Goal: Task Accomplishment & Management: Use online tool/utility

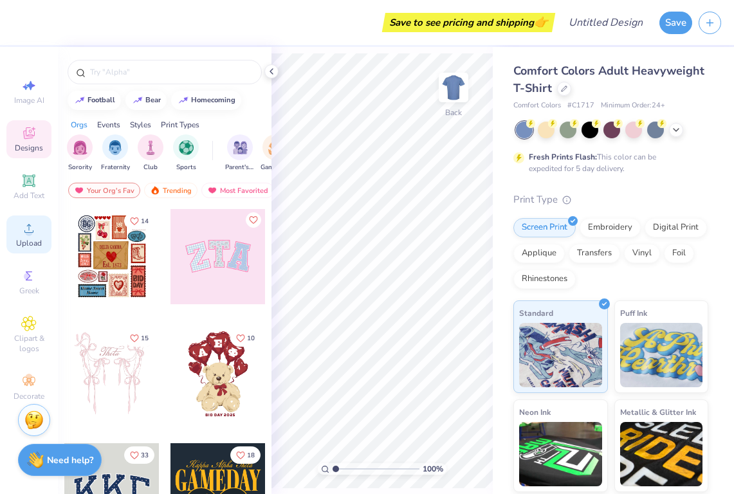
click at [24, 235] on icon at bounding box center [28, 228] width 15 height 15
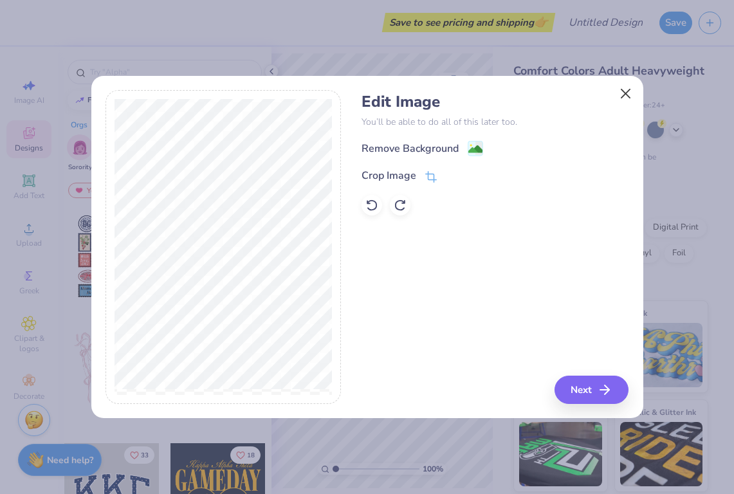
click at [626, 98] on button "Close" at bounding box center [625, 93] width 24 height 24
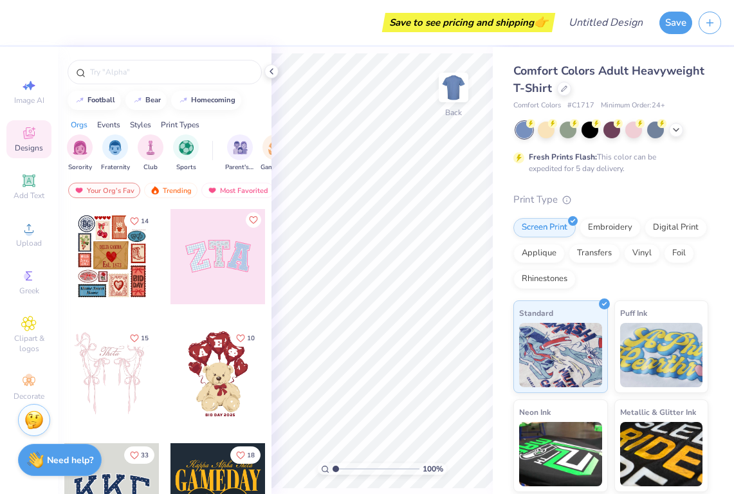
click at [232, 370] on div at bounding box center [218, 373] width 95 height 95
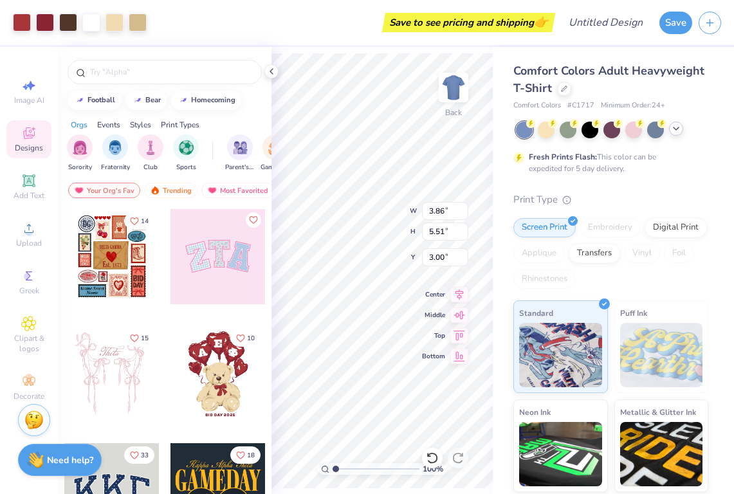
click at [682, 127] on div at bounding box center [676, 129] width 14 height 14
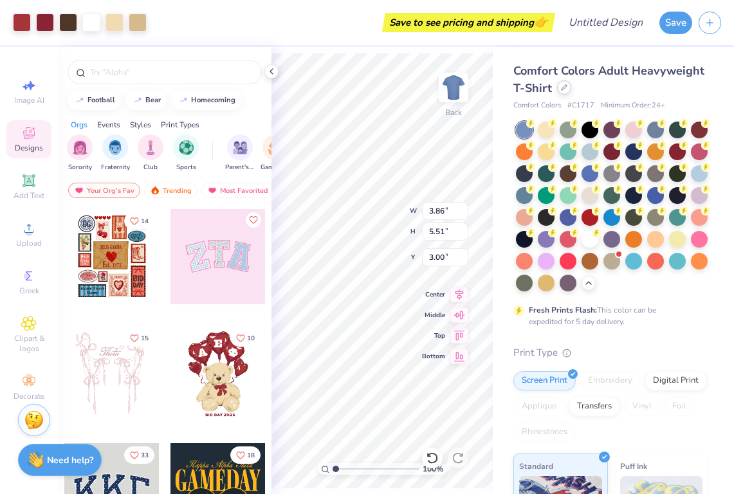
click at [564, 90] on icon at bounding box center [564, 87] width 6 height 6
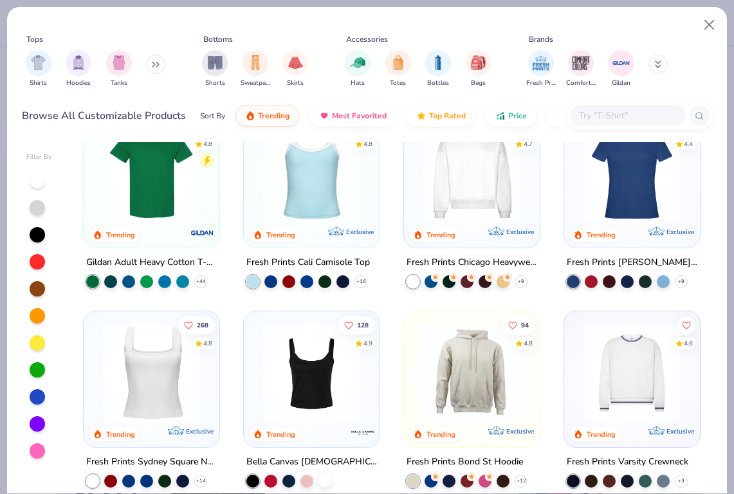
scroll to position [234, 0]
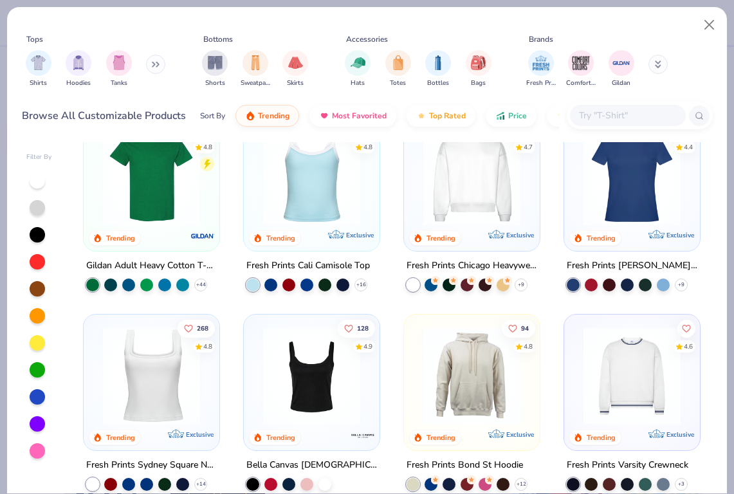
click at [456, 204] on img at bounding box center [472, 176] width 110 height 97
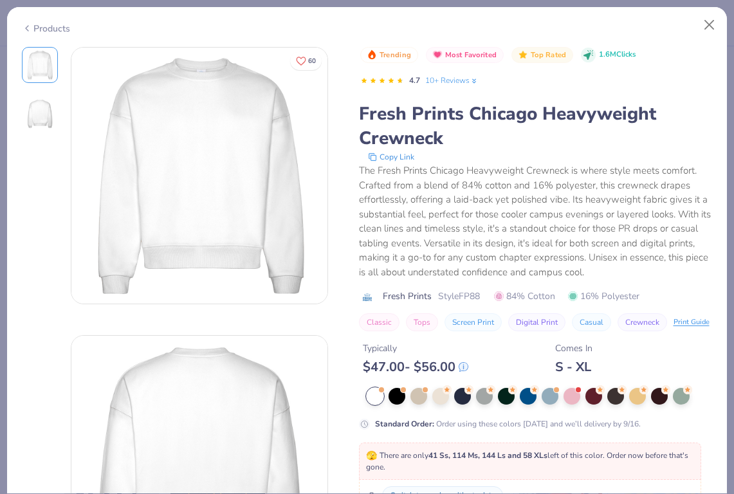
scroll to position [296, 0]
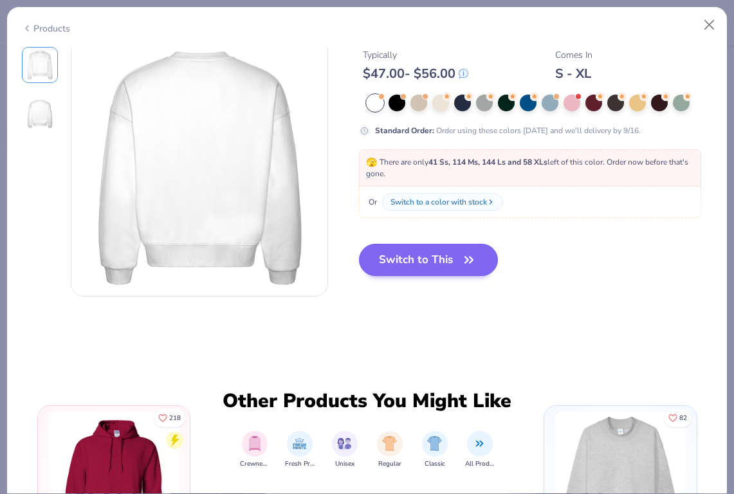
click at [407, 268] on button "Switch to This" at bounding box center [429, 260] width 140 height 32
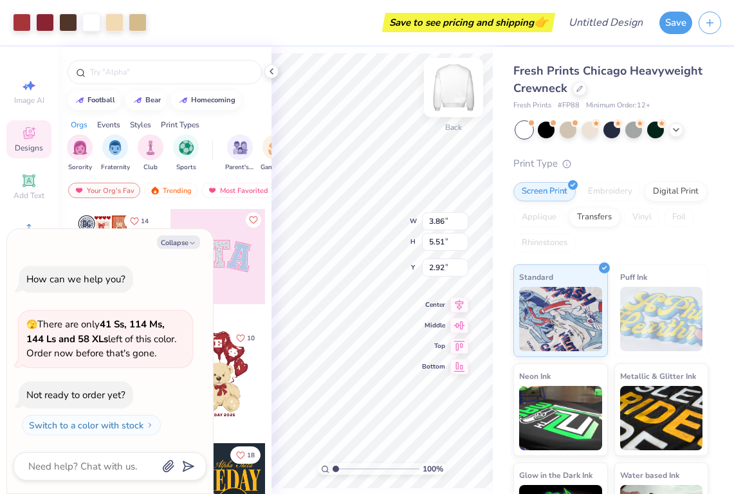
click at [455, 82] on img at bounding box center [453, 87] width 51 height 51
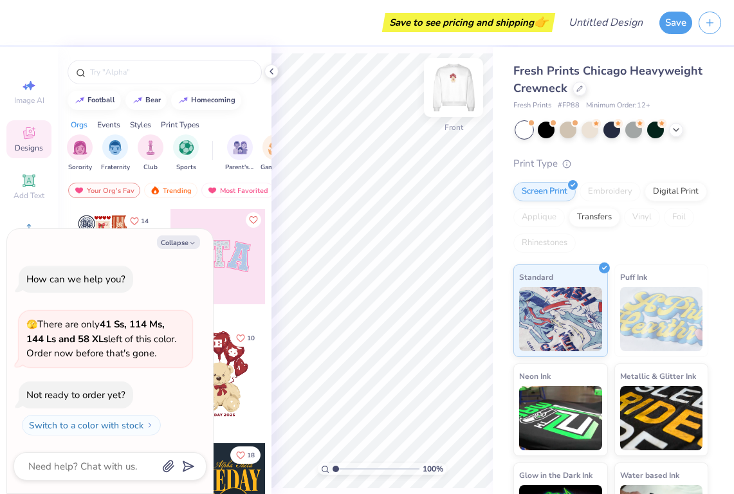
click at [452, 85] on img at bounding box center [453, 87] width 51 height 51
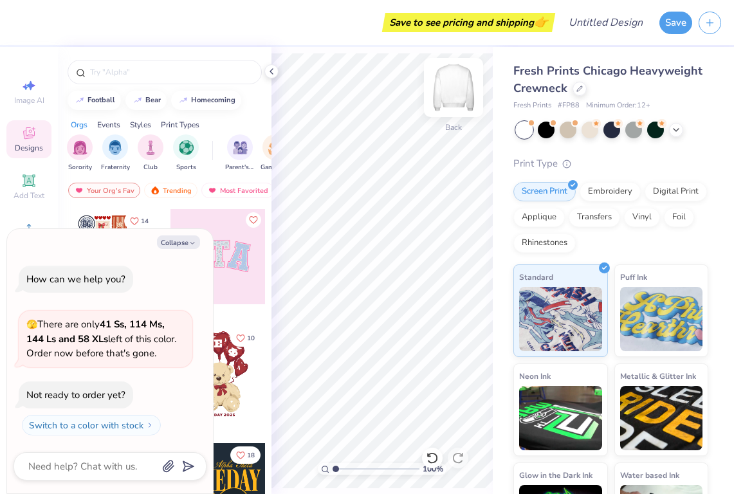
click at [454, 89] on img at bounding box center [453, 87] width 51 height 51
click at [235, 374] on div at bounding box center [218, 373] width 95 height 95
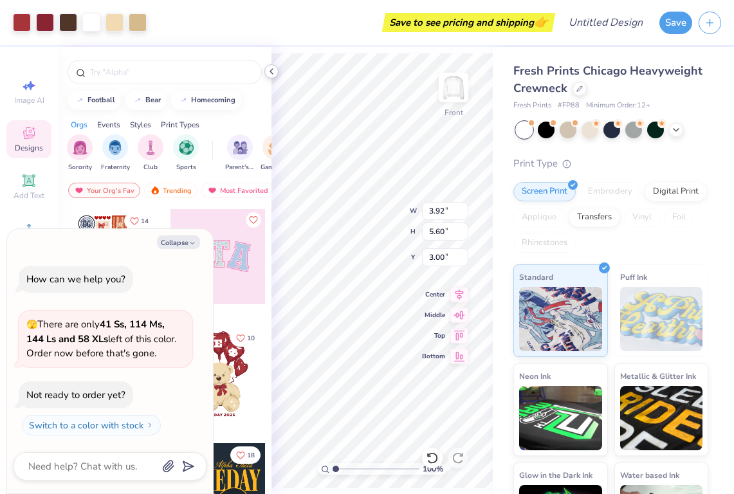
click at [272, 71] on icon at bounding box center [271, 71] width 10 height 10
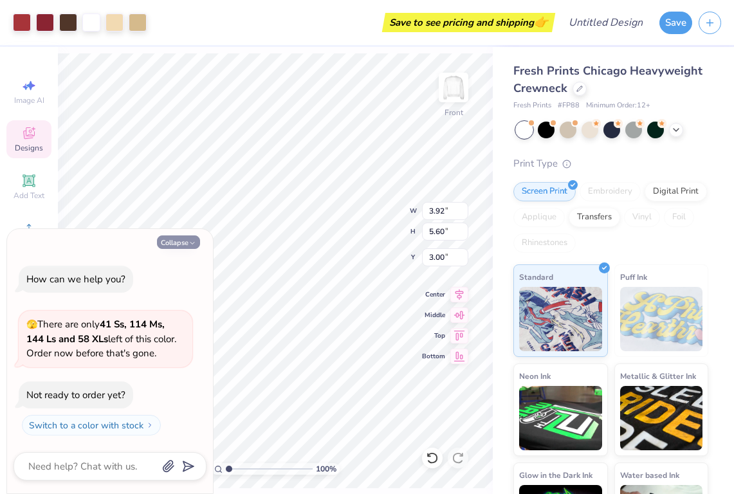
click at [180, 240] on button "Collapse" at bounding box center [178, 243] width 43 height 14
type textarea "x"
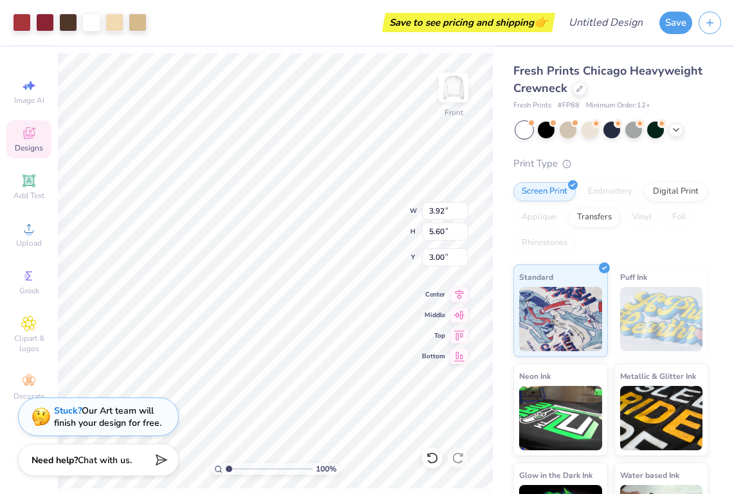
type input "9.40"
type input "13.43"
type input "11.77"
type input "16.81"
type input "3.50"
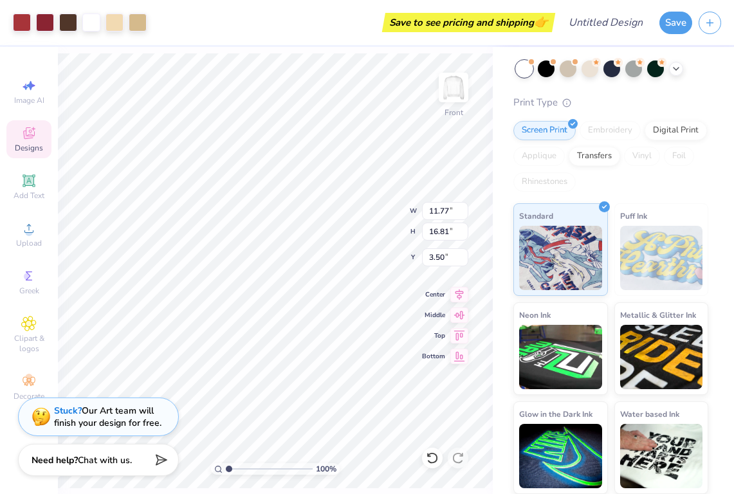
scroll to position [60, 0]
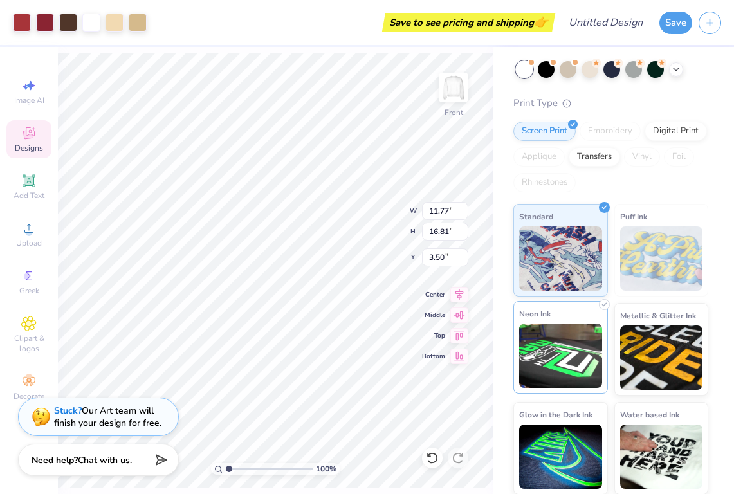
type input "12.32"
type input "17.59"
type input "3.78"
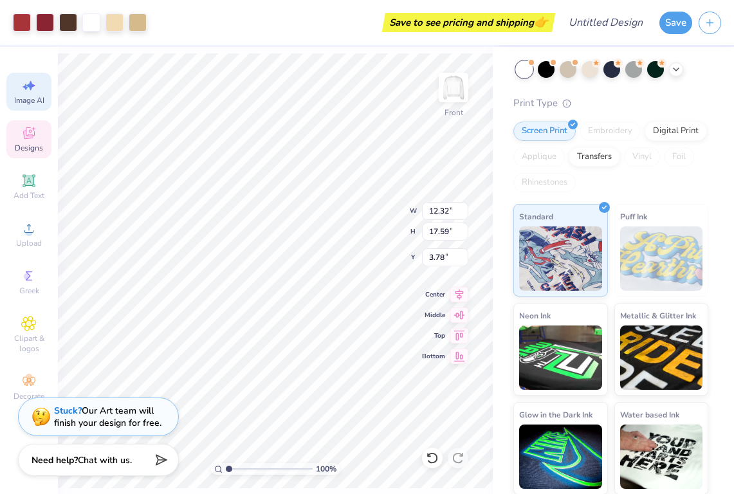
click at [33, 95] on div "Image AI" at bounding box center [28, 92] width 45 height 38
select select "4"
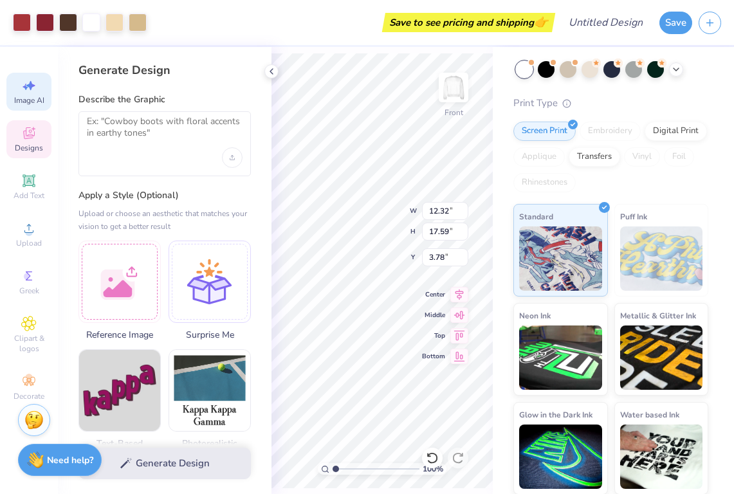
click at [22, 144] on span "Designs" at bounding box center [29, 148] width 28 height 10
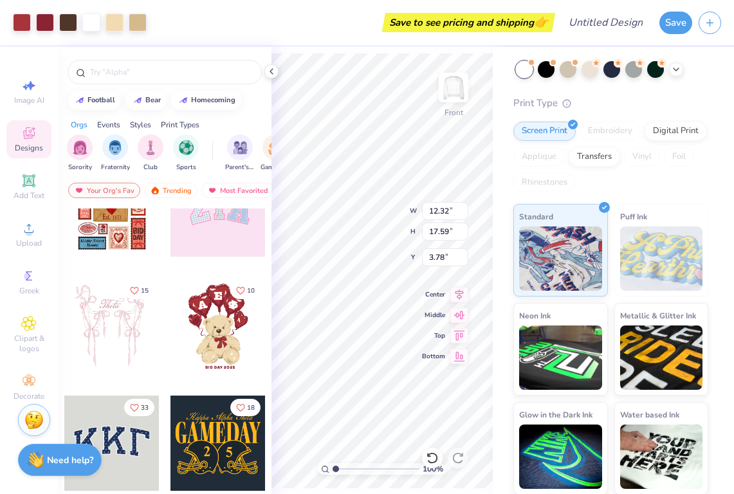
scroll to position [53, 0]
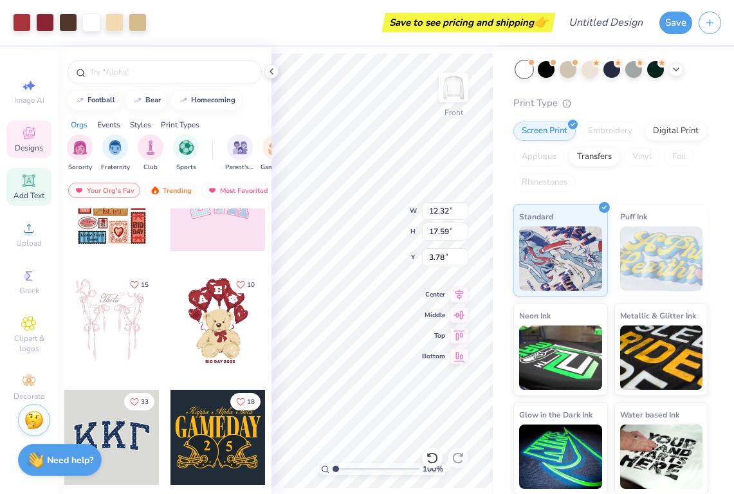
click at [30, 189] on div "Add Text" at bounding box center [28, 187] width 45 height 38
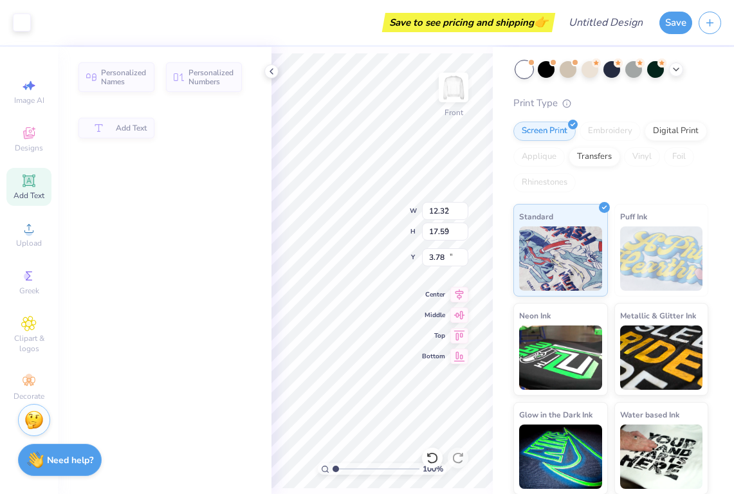
type input "5.68"
type input "1.65"
type input "10.68"
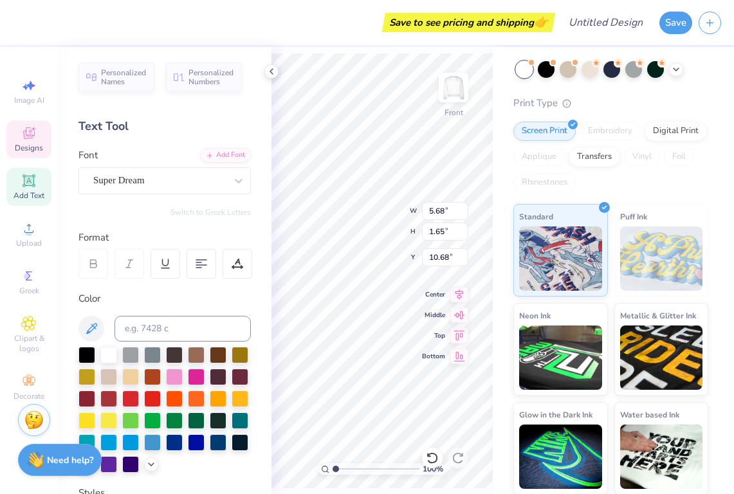
type input "12.32"
type input "17.59"
type input "3.78"
type input "5.68"
type input "1.65"
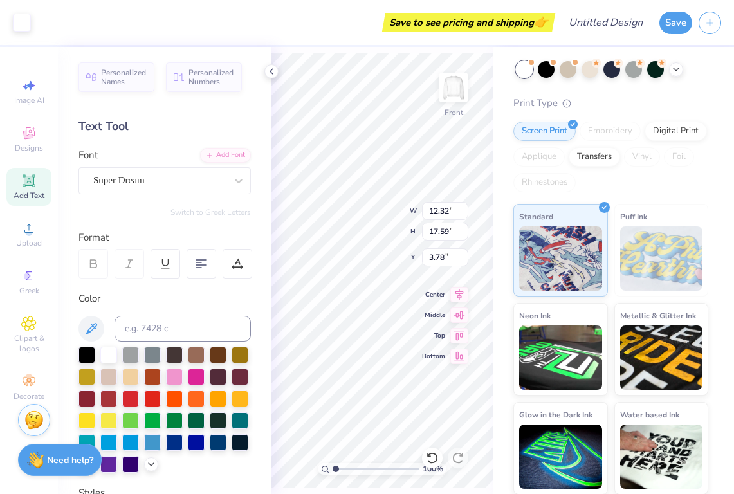
type input "10.68"
click at [31, 151] on span "Designs" at bounding box center [29, 148] width 28 height 10
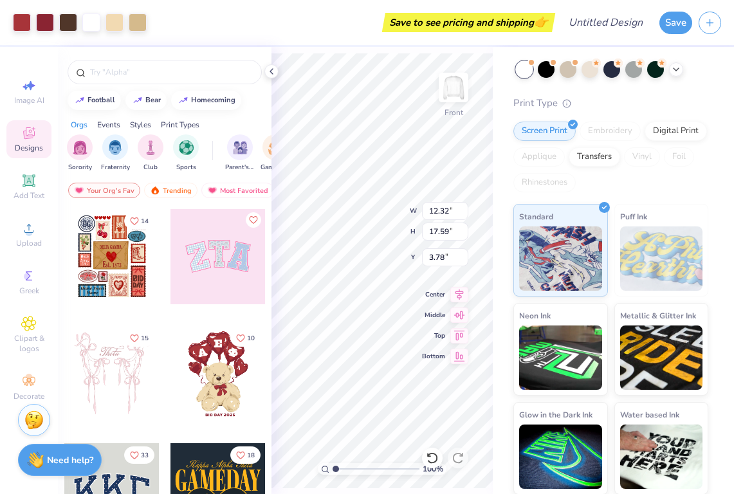
scroll to position [51, 0]
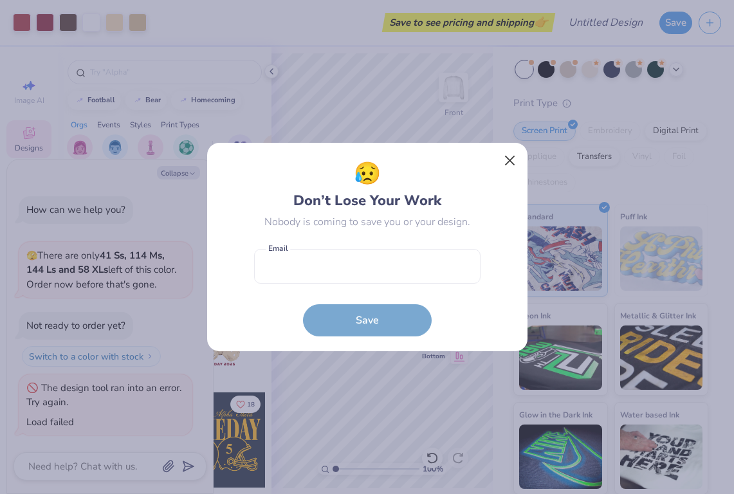
click at [510, 163] on button "Close" at bounding box center [509, 161] width 24 height 24
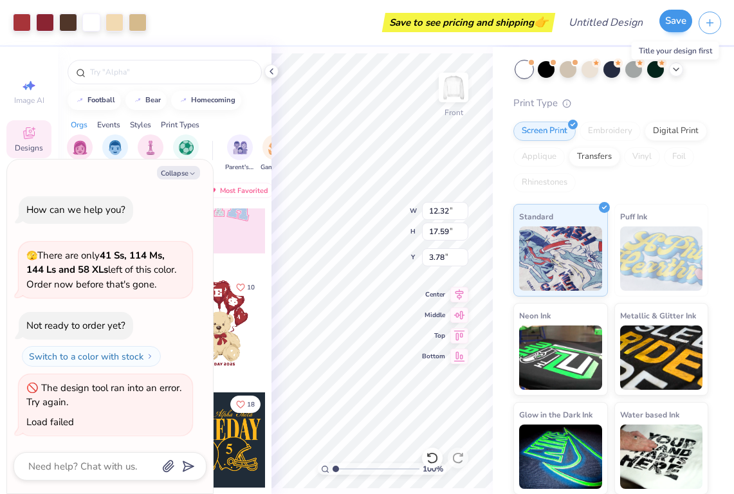
click at [667, 24] on button "Save" at bounding box center [676, 21] width 33 height 23
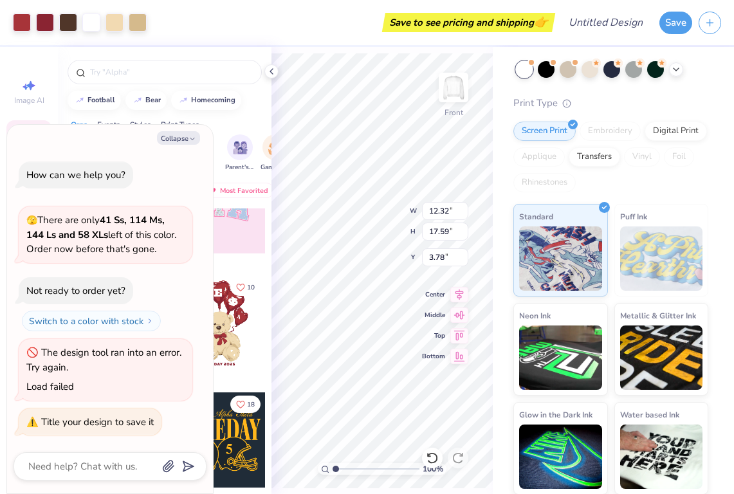
click at [180, 148] on div "Collapse How can we help you? 🫣 There are only 41 Ss, 114 Ms, 144 Ls and 58 XLs…" at bounding box center [110, 309] width 206 height 369
click at [187, 140] on button "Collapse" at bounding box center [178, 138] width 43 height 14
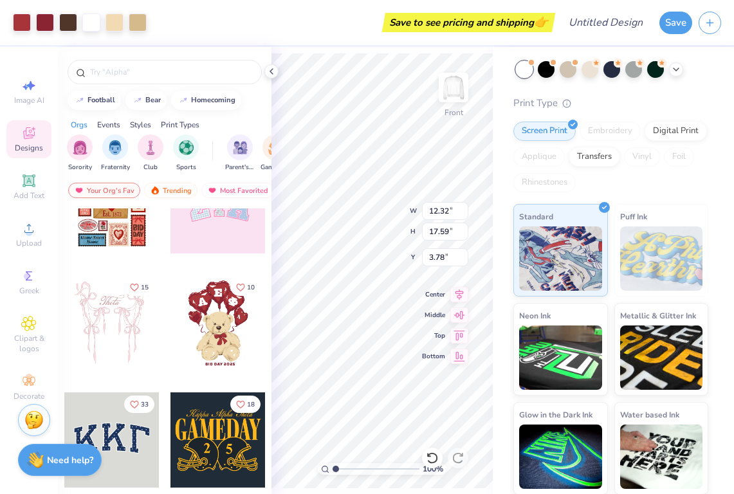
type textarea "x"
click at [624, 21] on input "Design Title" at bounding box center [621, 23] width 63 height 26
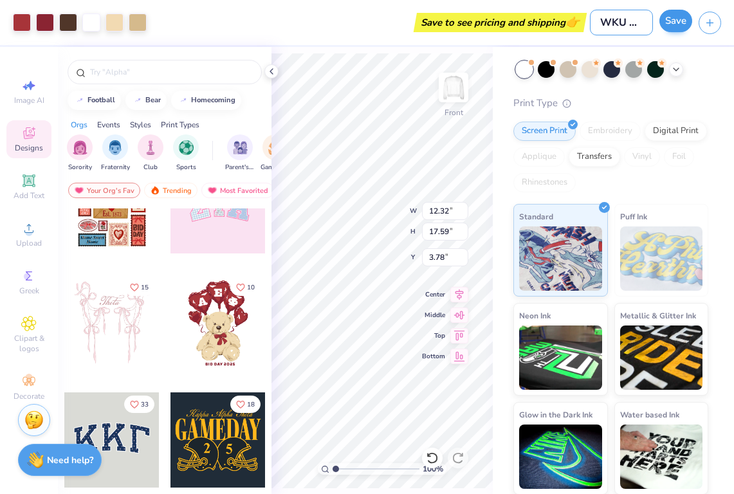
type input "WKU NSSlhA"
click at [680, 19] on button "Save" at bounding box center [676, 21] width 33 height 23
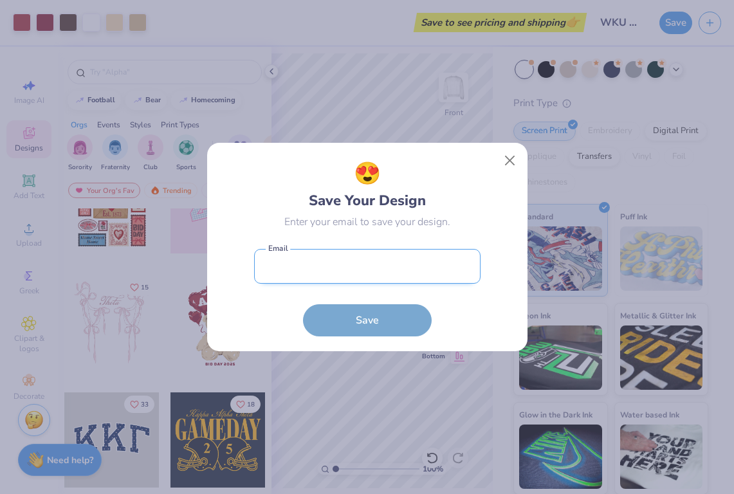
click at [297, 268] on input "email" at bounding box center [367, 266] width 227 height 35
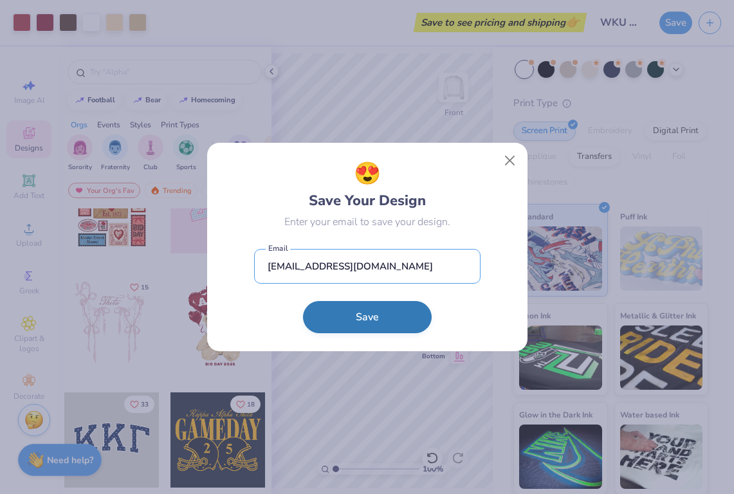
type input "[EMAIL_ADDRESS][DOMAIN_NAME]"
click at [427, 325] on button "Save" at bounding box center [367, 317] width 129 height 32
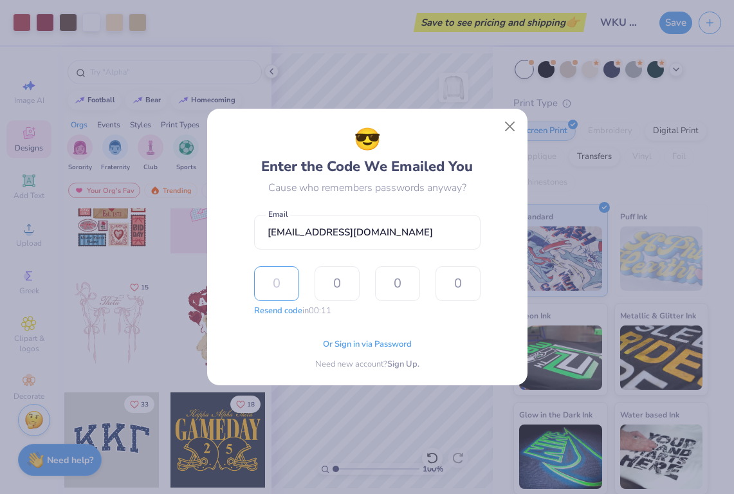
type input "6"
type input "1"
type input "3"
type input "8"
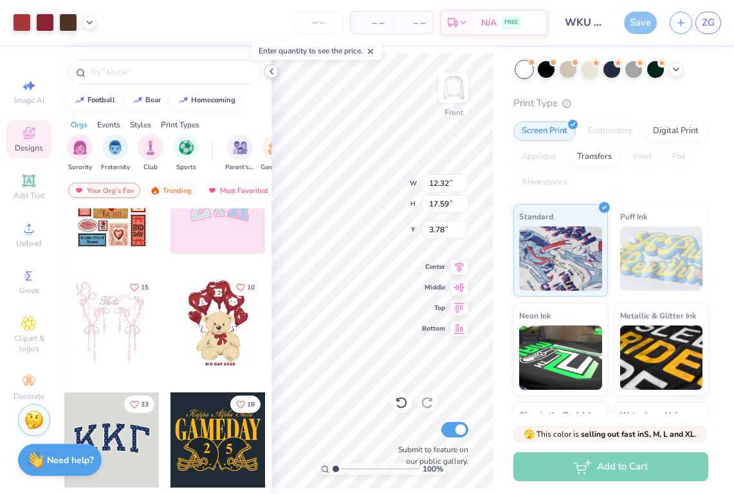
click at [272, 74] on icon at bounding box center [271, 71] width 10 height 10
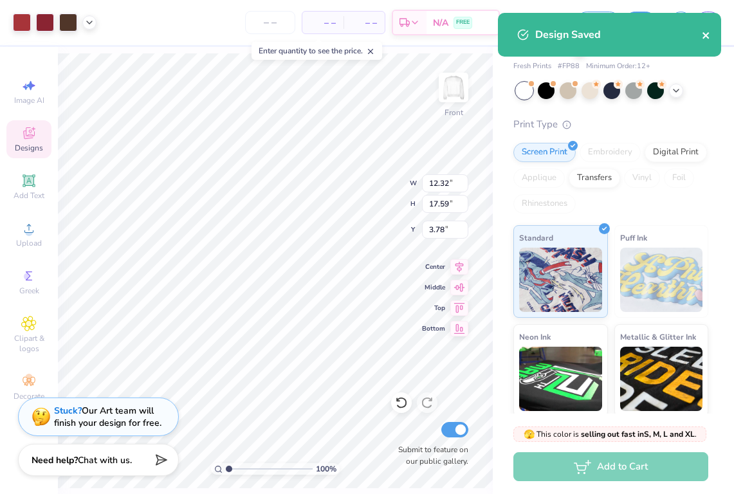
click at [705, 41] on icon "close" at bounding box center [706, 35] width 9 height 10
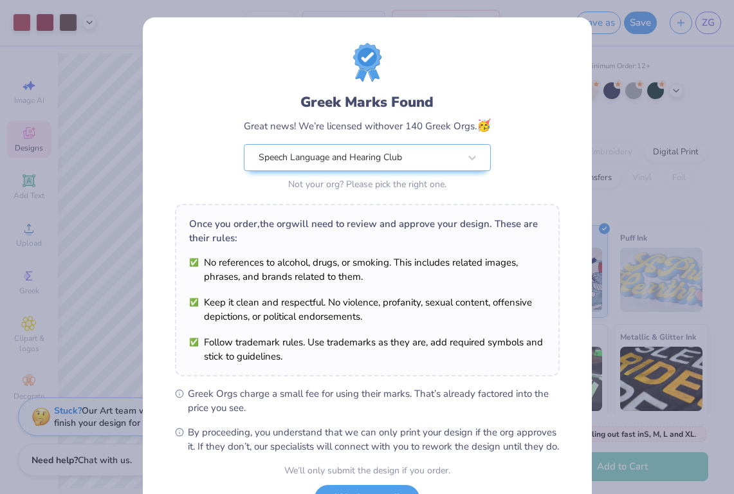
click at [438, 94] on div "Greek Marks Found" at bounding box center [367, 102] width 247 height 21
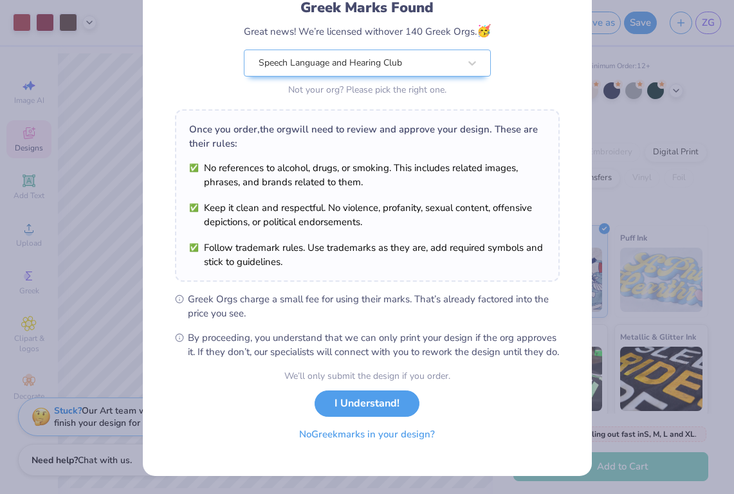
scroll to position [108, 0]
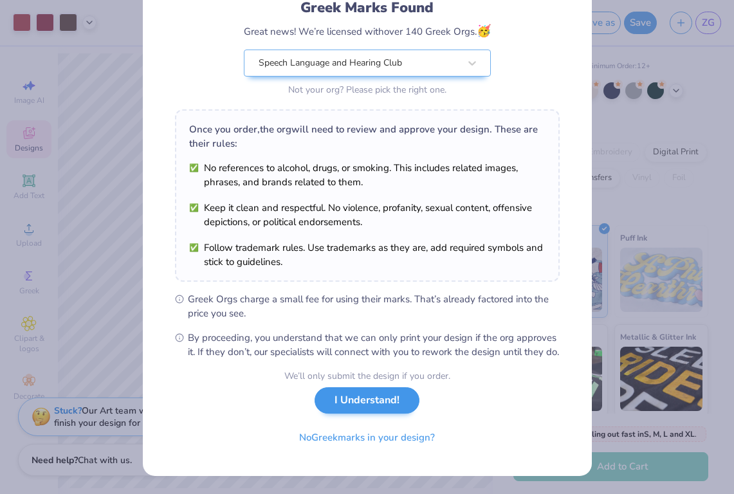
click at [345, 410] on button "I Understand!" at bounding box center [367, 400] width 105 height 26
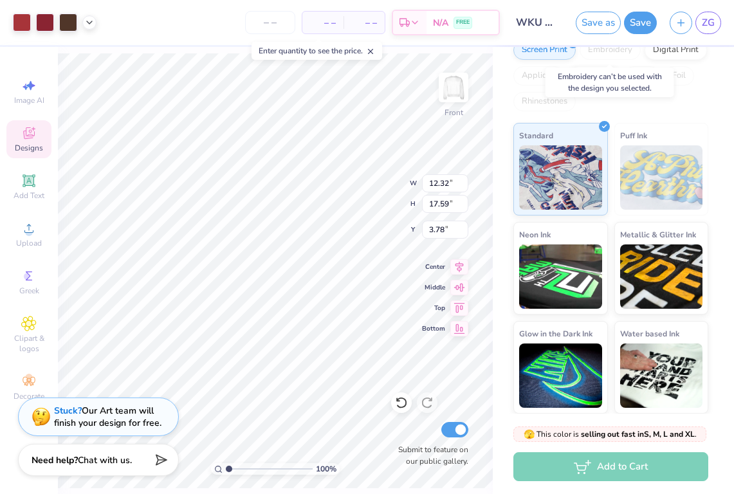
scroll to position [162, 0]
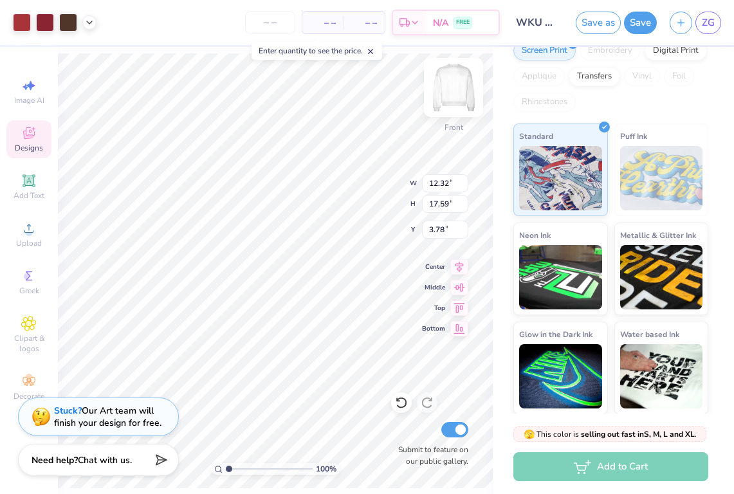
type input "3.82"
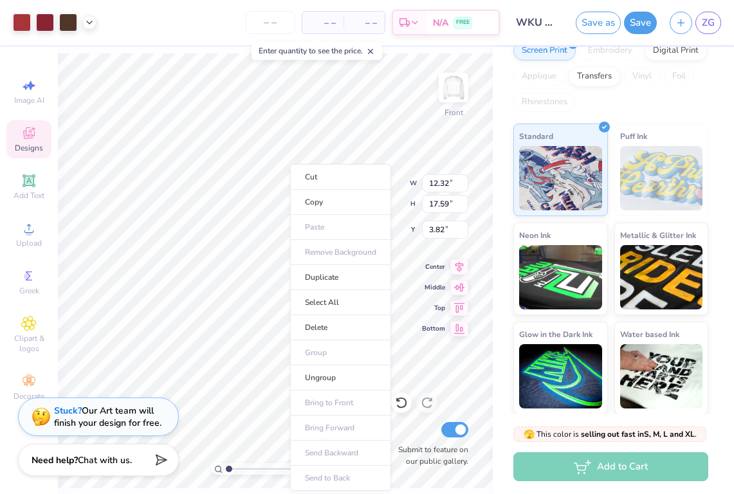
click at [32, 130] on icon at bounding box center [28, 132] width 15 height 15
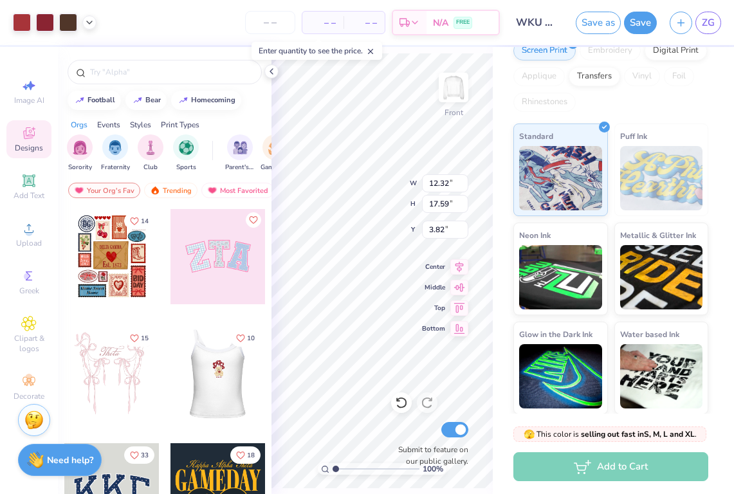
click at [201, 369] on div at bounding box center [217, 373] width 95 height 95
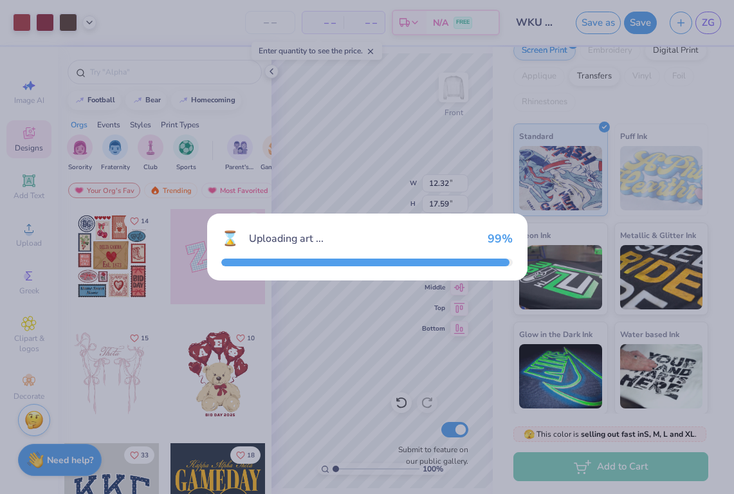
type input "3.92"
type input "5.60"
type input "3.00"
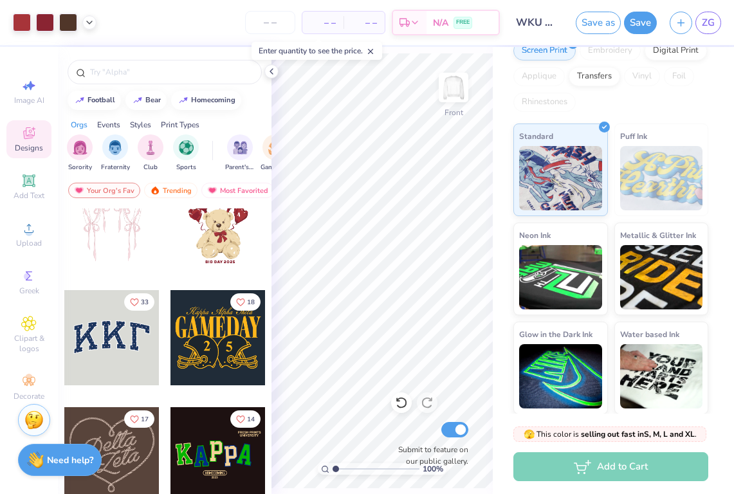
scroll to position [158, 0]
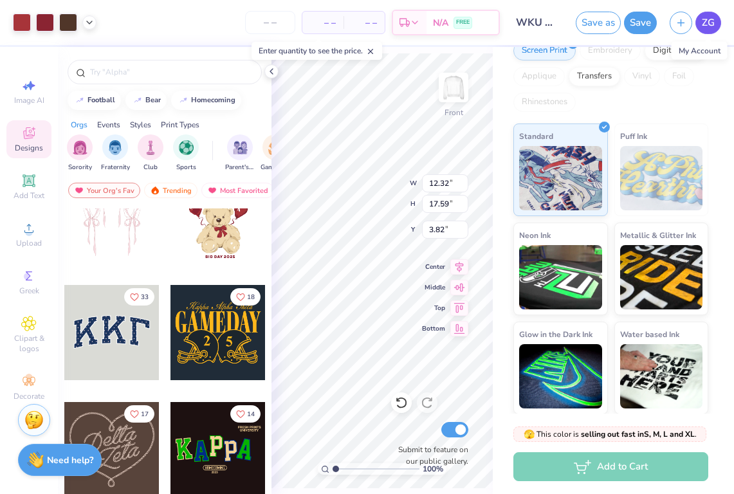
click at [703, 18] on span "ZG" at bounding box center [708, 22] width 13 height 15
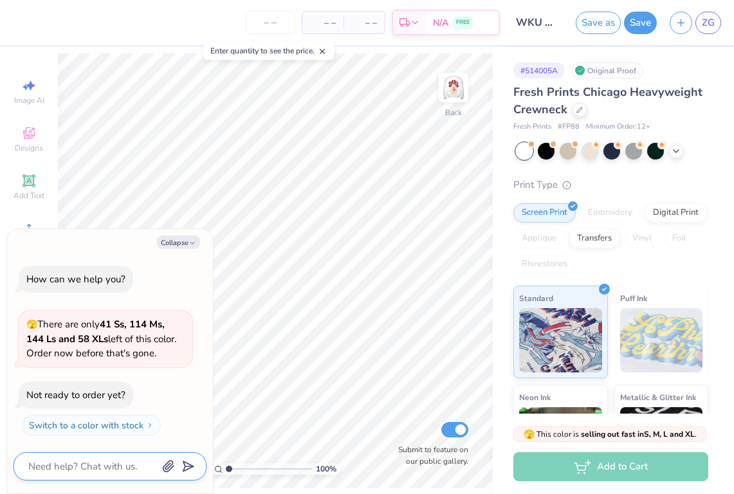
click at [68, 467] on textarea at bounding box center [92, 466] width 131 height 17
type textarea "h"
type textarea "x"
type textarea "ho"
type textarea "x"
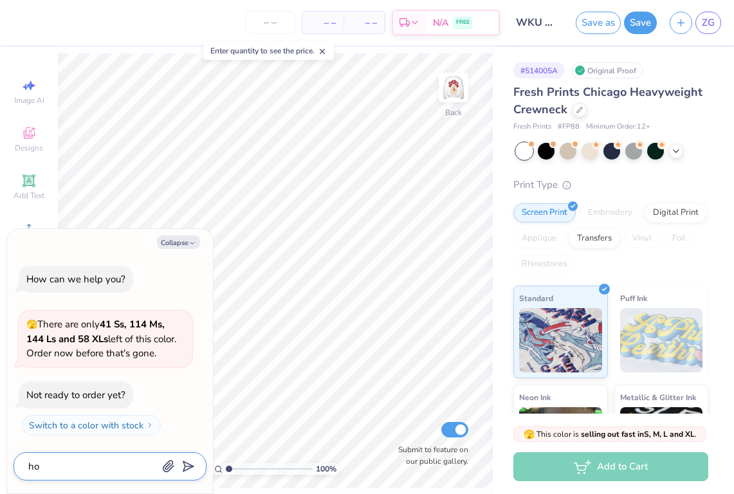
type textarea "how"
type textarea "x"
type textarea "how"
type textarea "x"
type textarea "how t"
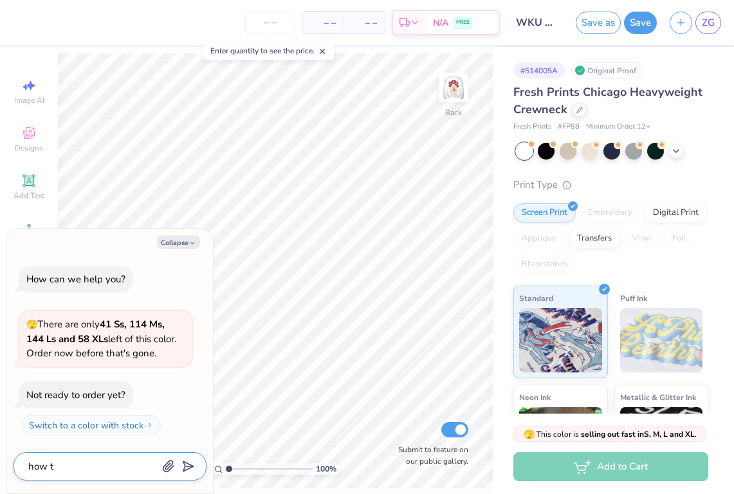
type textarea "x"
type textarea "how to"
type textarea "x"
type textarea "how to"
type textarea "x"
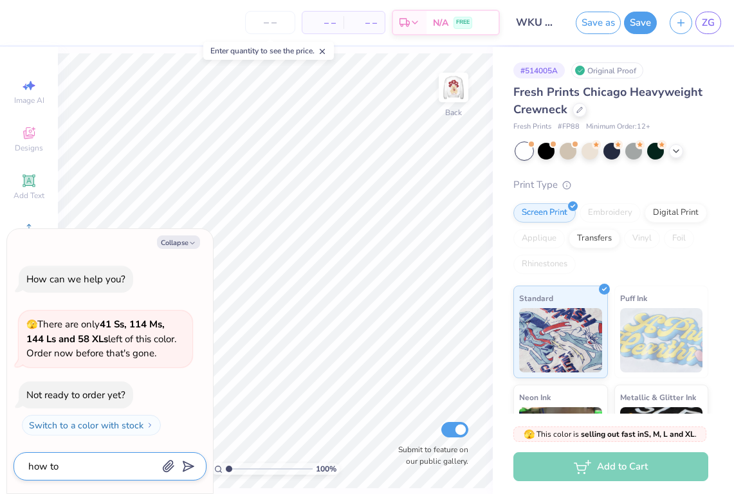
type textarea "how to c"
type textarea "x"
type textarea "how to cu"
type textarea "x"
type textarea "how to cus"
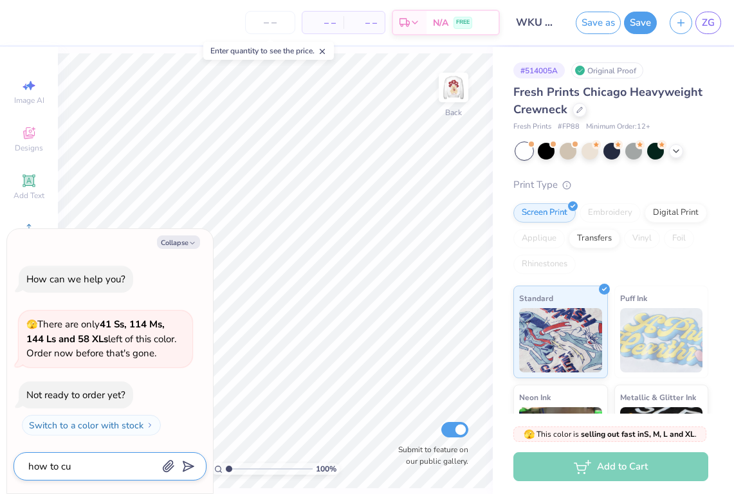
type textarea "x"
type textarea "how to cust"
type textarea "x"
type textarea "how to custo"
type textarea "x"
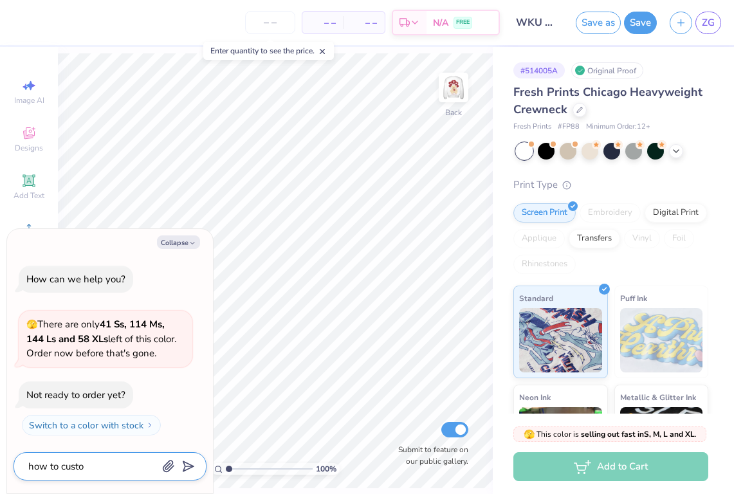
type textarea "how to custom"
type textarea "x"
type textarea "how to customi"
type textarea "x"
type textarea "how to customiz"
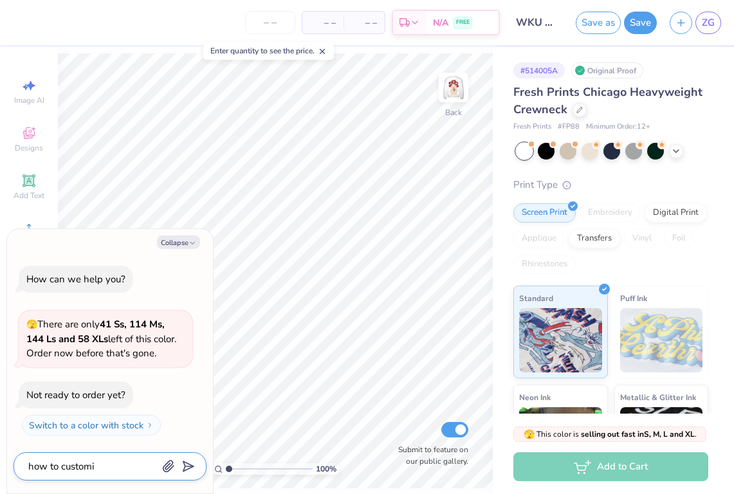
type textarea "x"
type textarea "how to customize"
type textarea "x"
type textarea "how to customize"
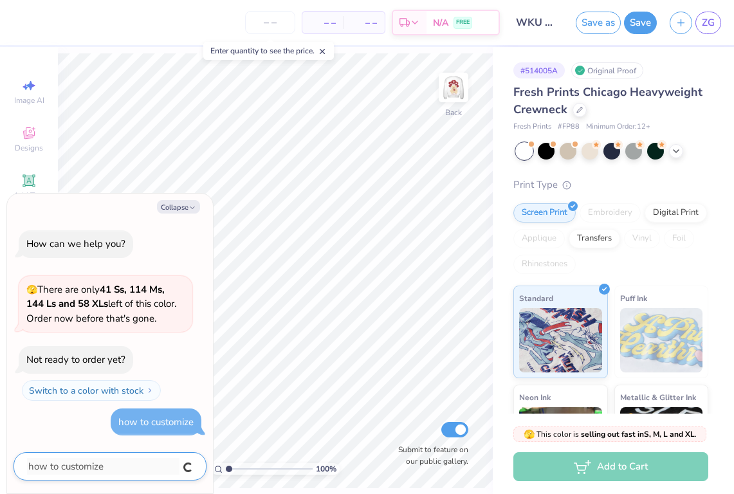
type textarea "x"
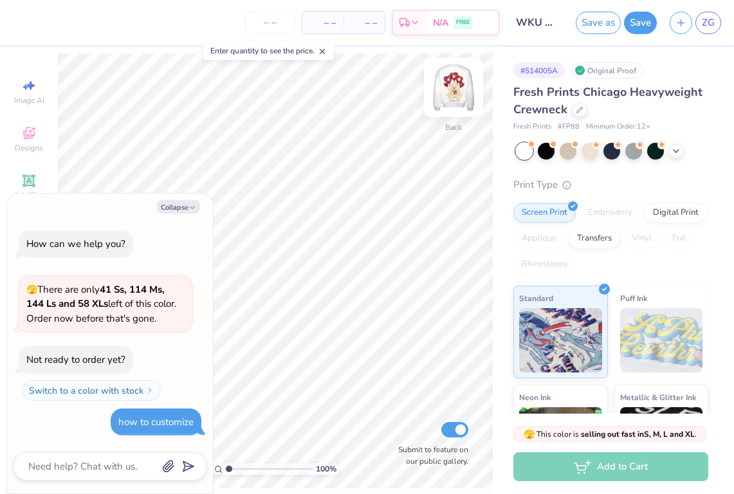
click at [454, 88] on img at bounding box center [453, 87] width 51 height 51
click at [187, 207] on button "Collapse" at bounding box center [178, 207] width 43 height 14
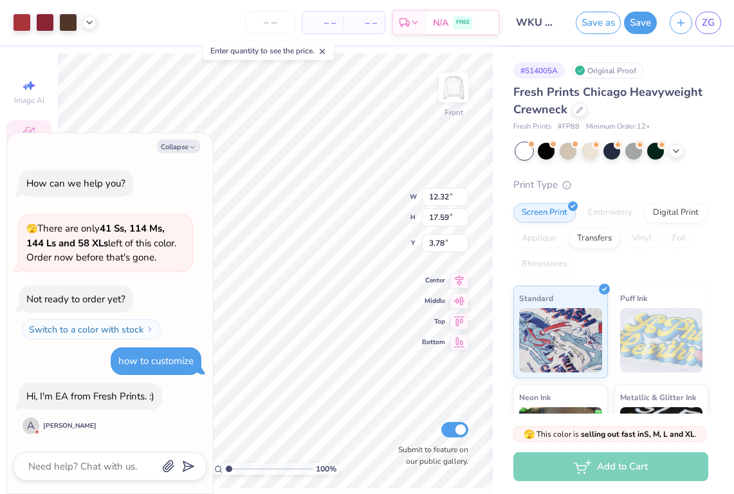
type textarea "x"
type input "3.82"
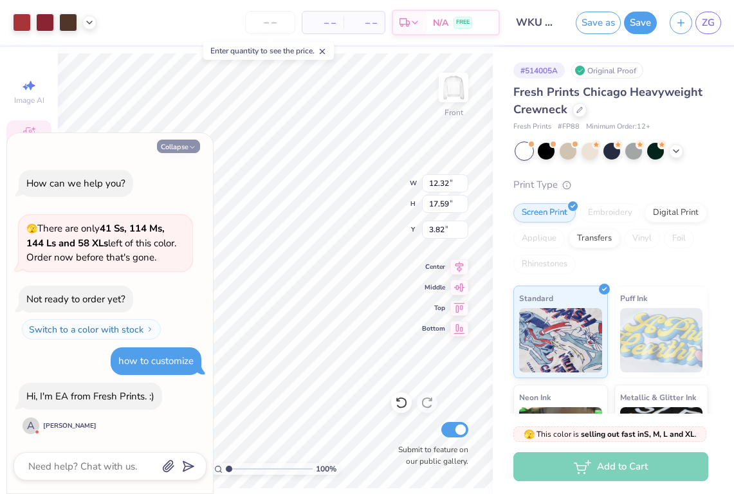
click at [170, 145] on button "Collapse" at bounding box center [178, 147] width 43 height 14
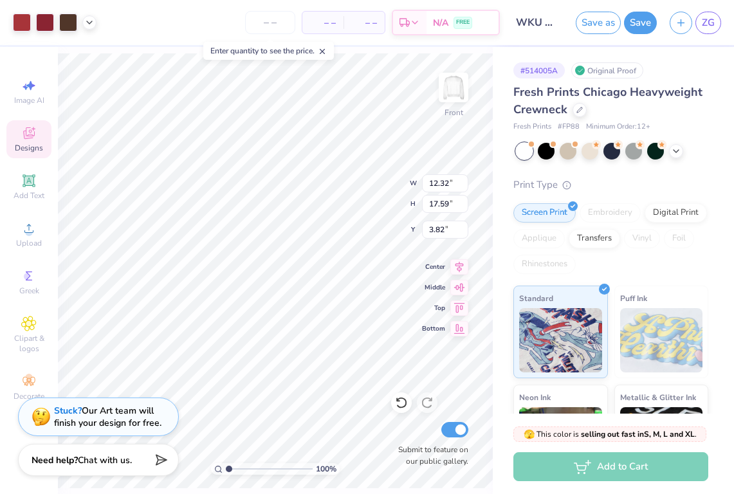
type textarea "x"
click at [17, 105] on span "Image AI" at bounding box center [29, 100] width 30 height 10
select select "4"
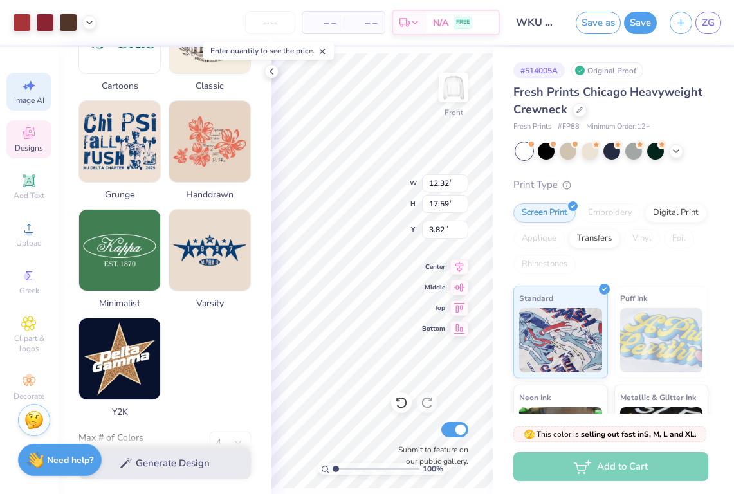
scroll to position [591, 0]
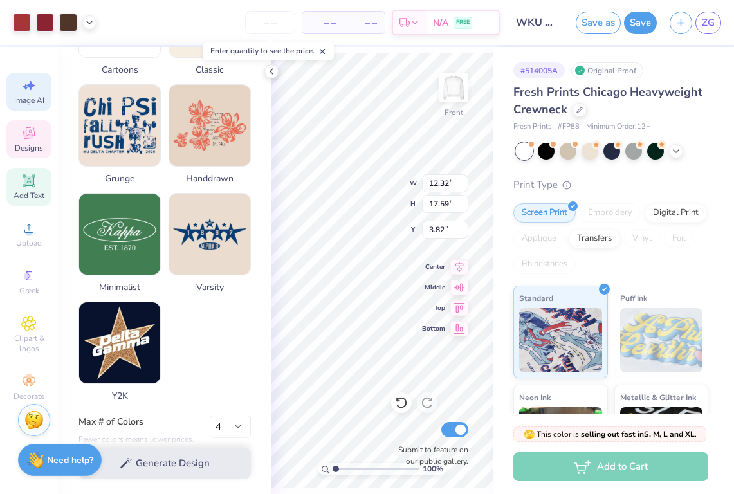
click at [33, 180] on icon at bounding box center [29, 181] width 10 height 10
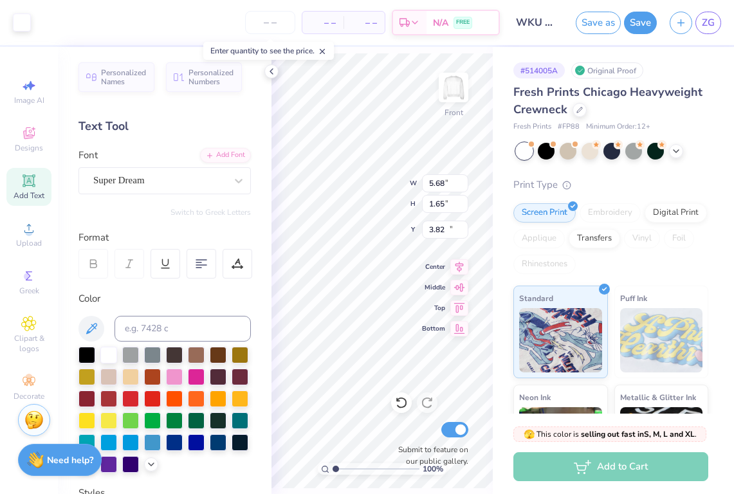
type input "5.68"
type input "1.65"
type input "10.68"
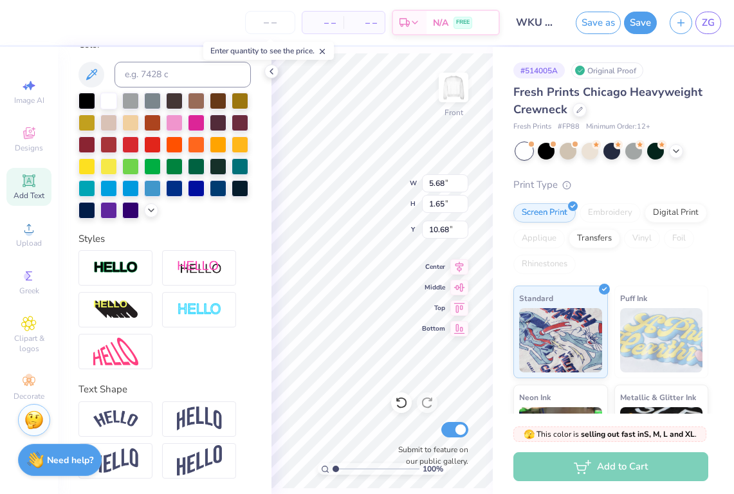
scroll to position [254, 0]
type input "1.89"
type input "1.86"
type input "7.36"
type textarea "W"
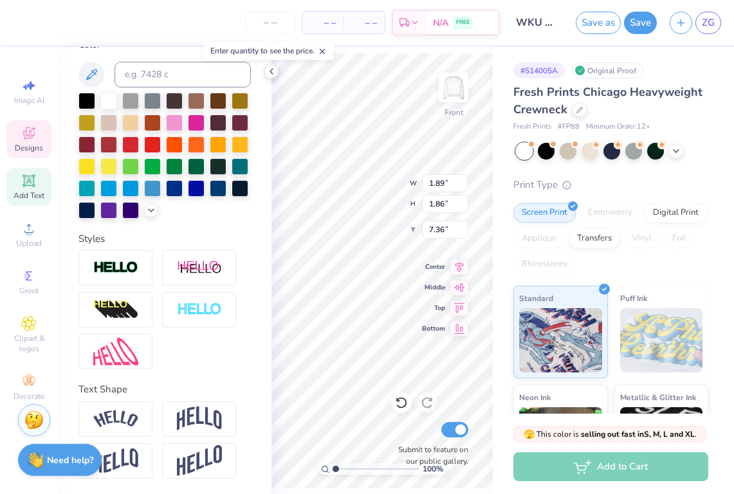
type textarea "w"
type input "4.89"
type input "5.86"
type input "5.71"
type input "2.53"
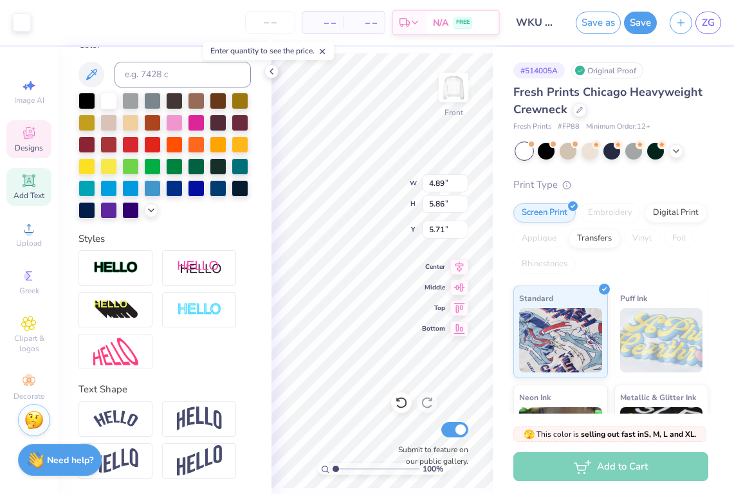
type input "2.02"
type input "7.22"
type input "1.70"
type input "1.67"
type input "5.55"
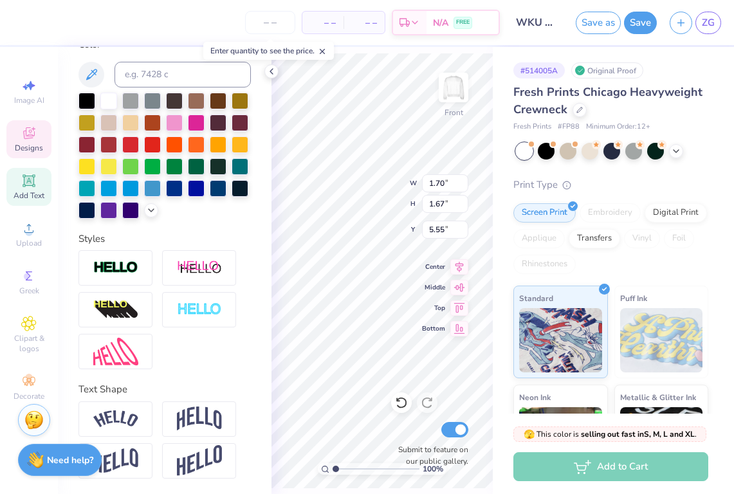
type textarea "K"
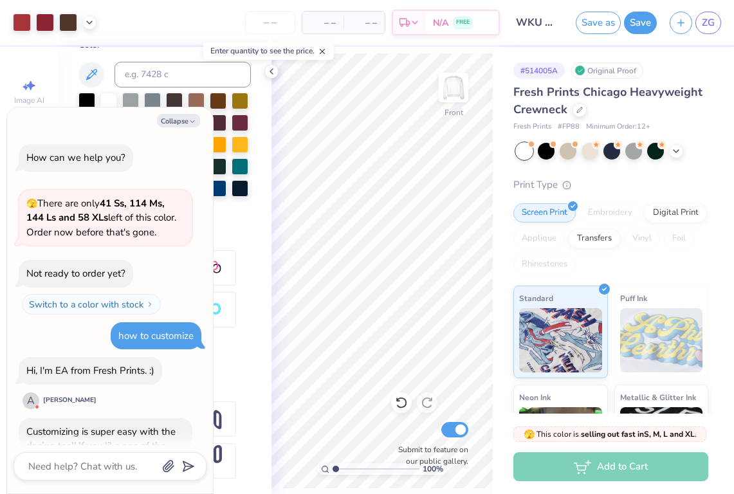
scroll to position [89, 0]
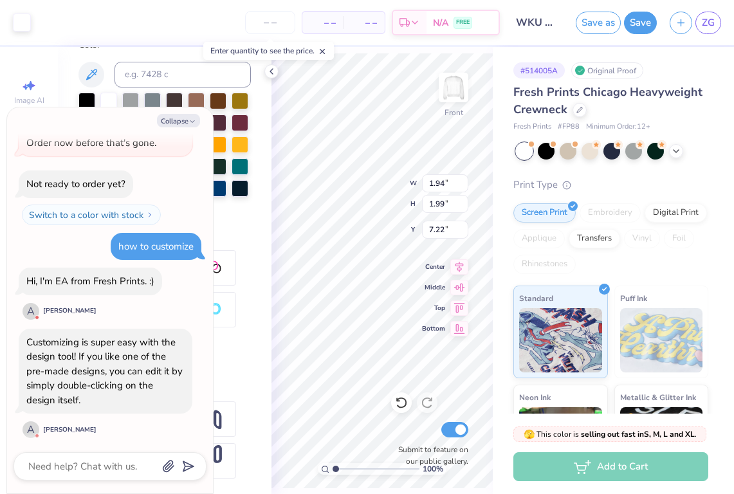
click at [425, 203] on div "100 % Front W 1.94 1.94 " H 1.99 1.99 " Y 7.22 7.22 " Center Middle Top Bottom …" at bounding box center [382, 270] width 221 height 447
click at [431, 206] on div "100 % Front W 1.94 1.94 " H 1.99 1.99 " Y 7.22 7.22 " Center Middle Top Bottom …" at bounding box center [382, 270] width 221 height 447
type textarea "x"
type textarea "u"
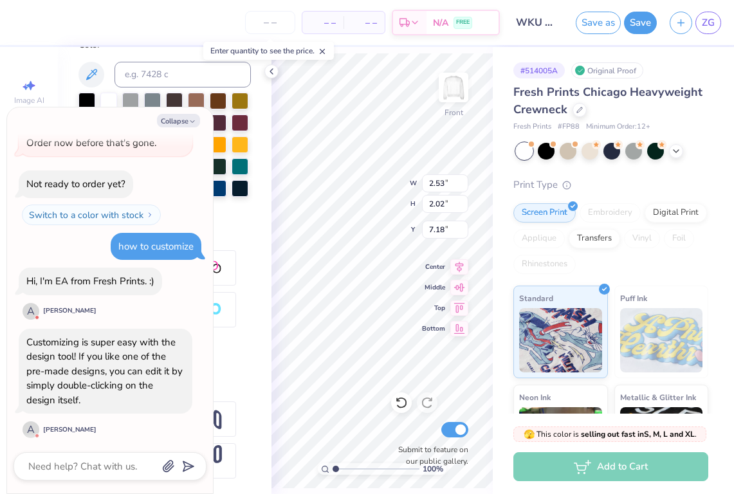
scroll to position [178, 0]
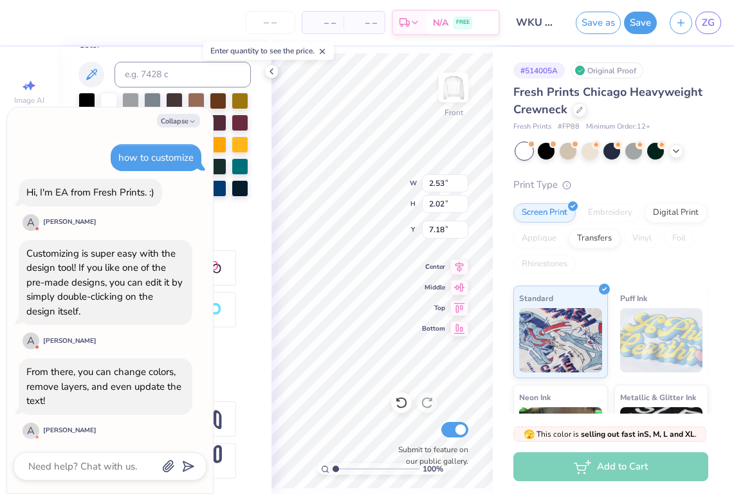
type textarea "x"
type input "7.12"
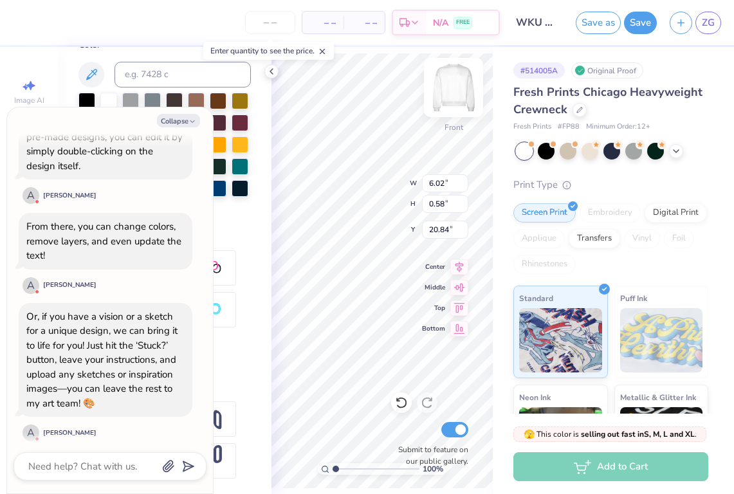
scroll to position [0, 3]
type textarea "x"
type textarea "S"
type textarea "x"
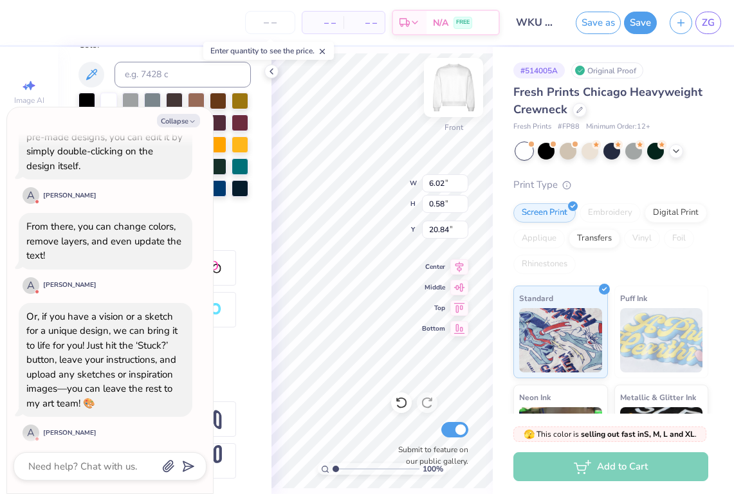
type textarea "Sp"
type textarea "x"
type textarea "Spe"
type textarea "x"
type textarea "Spee"
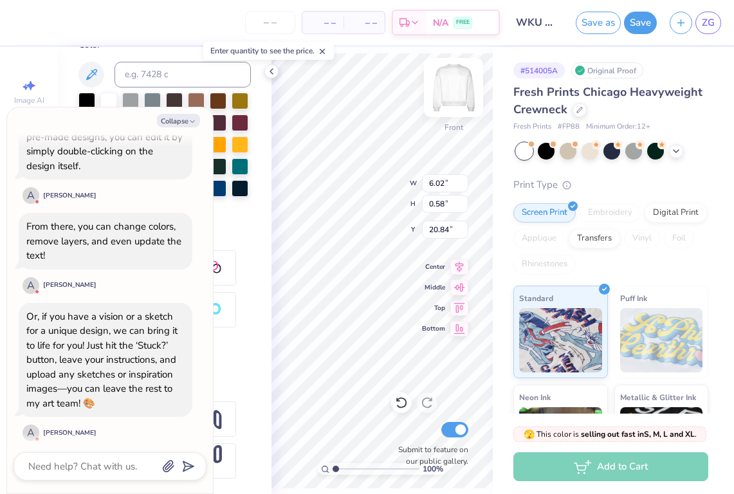
type textarea "x"
type textarea "Speec"
type textarea "x"
type textarea "Spee"
type textarea "x"
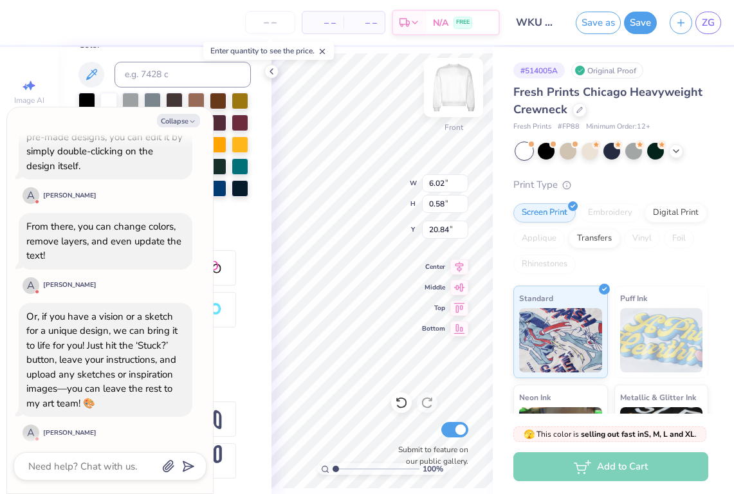
type textarea "Spe"
type textarea "x"
type textarea "Sp"
type textarea "x"
type textarea "S"
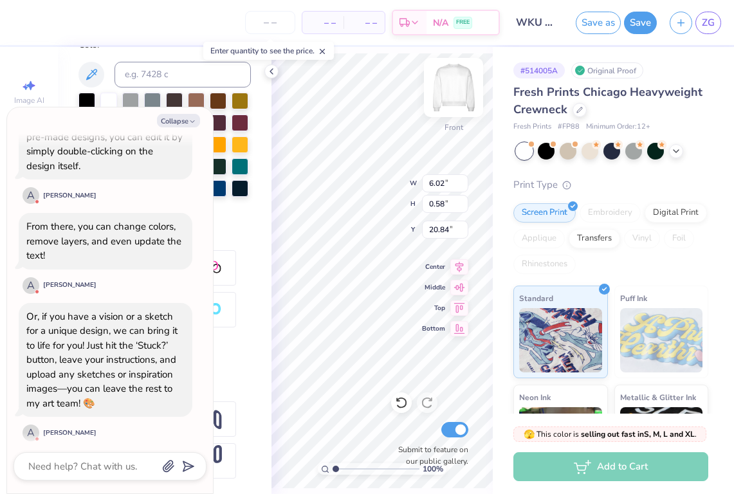
type textarea "x"
type textarea "SP"
type textarea "x"
type textarea "SPE"
type textarea "x"
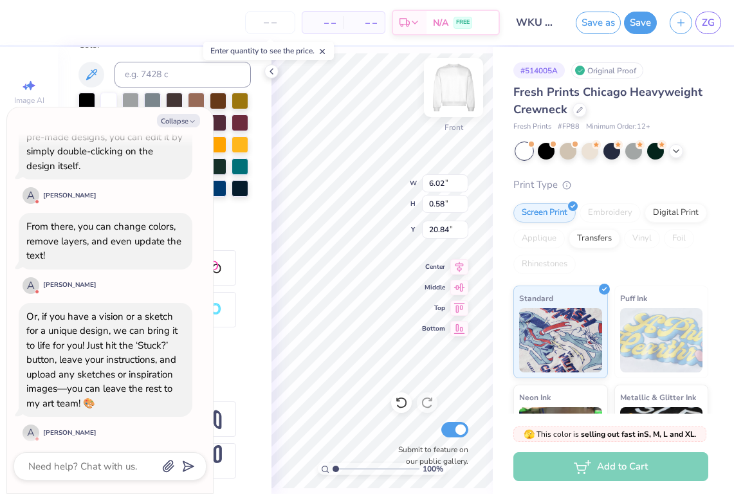
type textarea "SPEE"
type textarea "x"
type textarea "SPEEC"
type textarea "x"
type textarea "SPEECH"
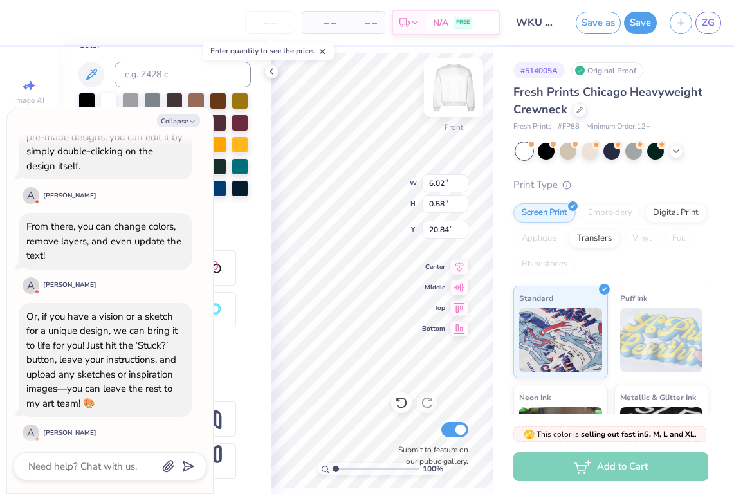
scroll to position [0, 1]
type textarea "x"
type textarea "SPEECH"
type textarea "x"
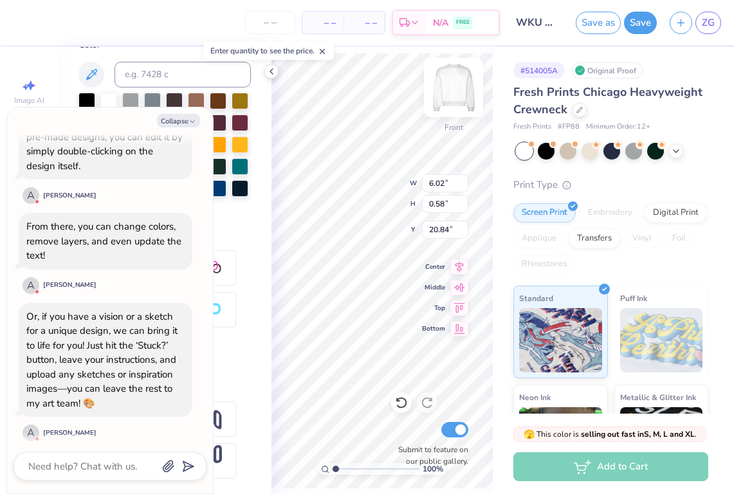
type textarea "SPEECH"
type textarea "x"
type textarea "SPEEC"
type textarea "x"
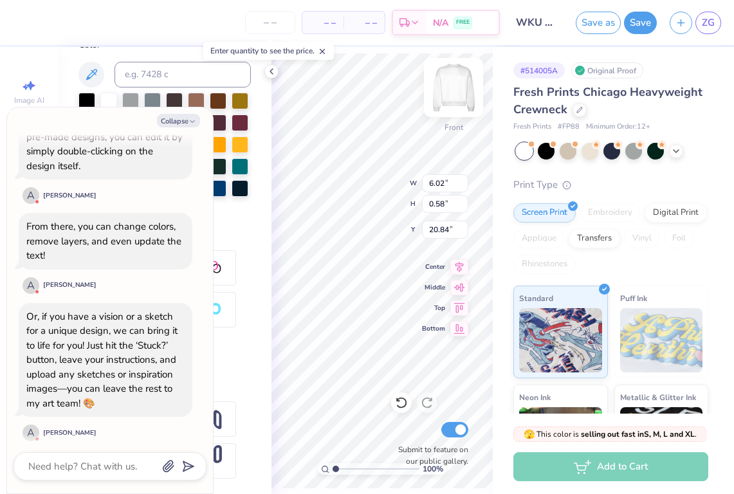
type textarea "SPEE"
type textarea "x"
type textarea "SPE"
type textarea "x"
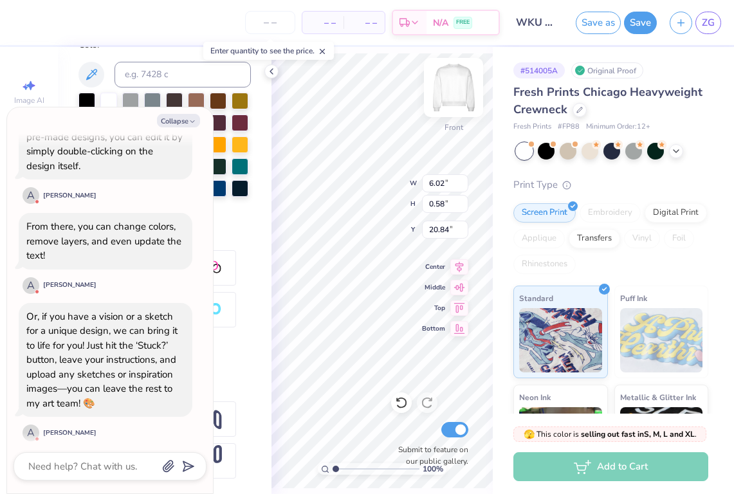
type textarea "SP"
type textarea "x"
type textarea "S"
type textarea "x"
type textarea "SL"
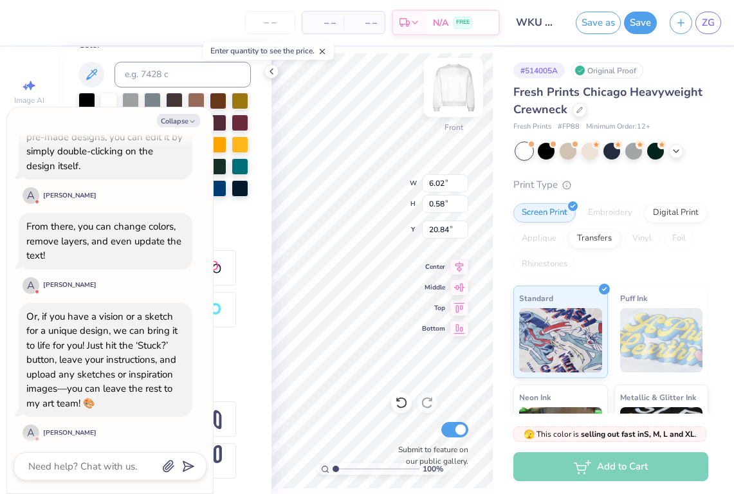
type textarea "x"
type textarea "SLP"
type textarea "x"
type textarea "SL"
type textarea "x"
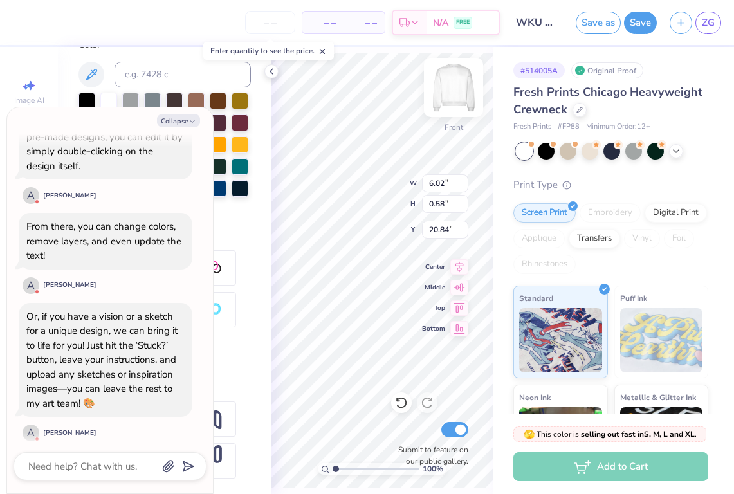
type textarea "S"
type textarea "x"
type textarea "Sp"
type textarea "x"
type textarea "Spe"
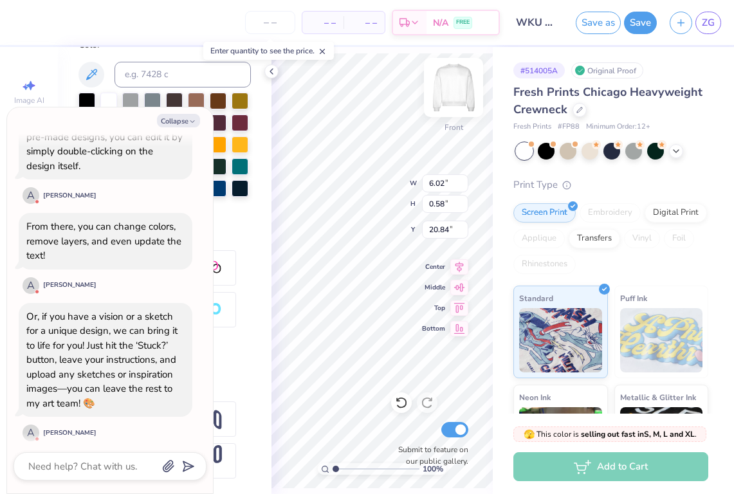
type textarea "x"
type textarea "Spee"
type textarea "x"
type textarea "Speec"
type textarea "x"
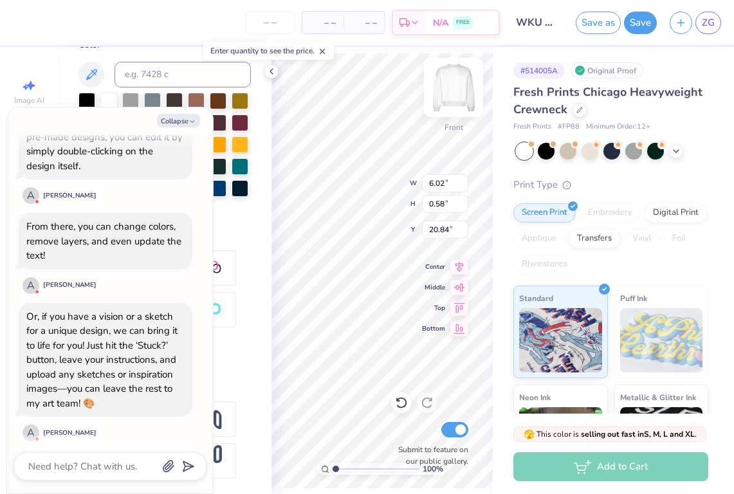
type textarea "Speech"
type textarea "x"
type textarea "Speech"
type textarea "x"
type textarea "Speech L"
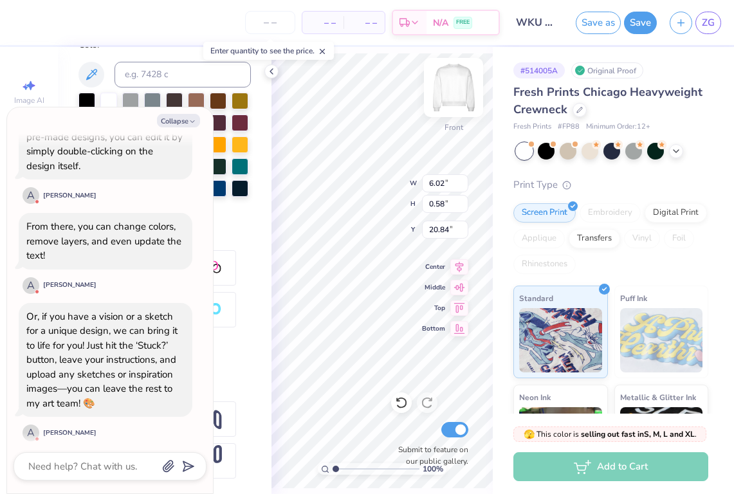
type textarea "x"
type textarea "Speech La"
type textarea "x"
type textarea "Speech Lan"
type textarea "x"
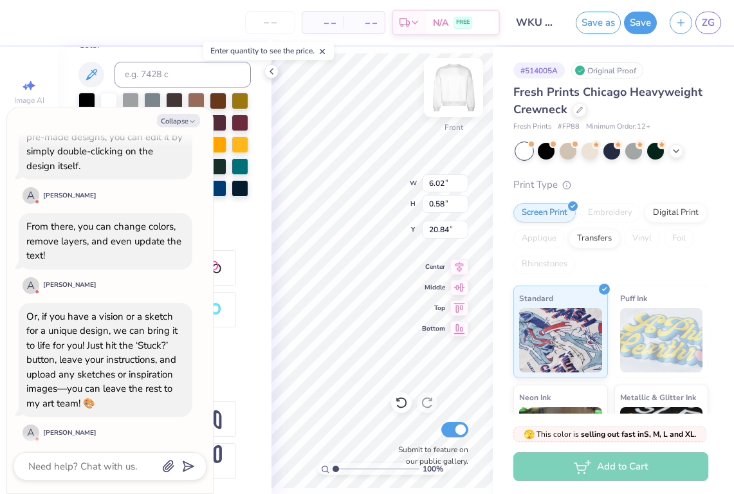
type textarea "Speech Lang"
type textarea "x"
type textarea "Speech Langu"
type textarea "x"
type textarea "Speech Langue"
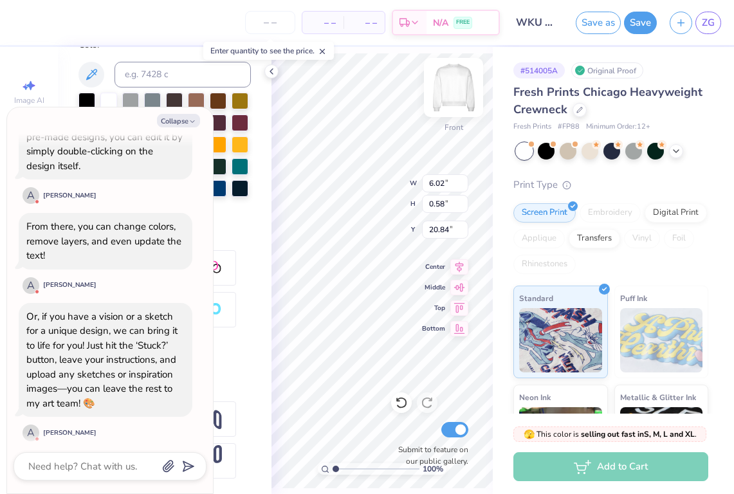
type textarea "x"
type textarea "Speech Langu"
type textarea "x"
type textarea "Speech Languaf"
type textarea "x"
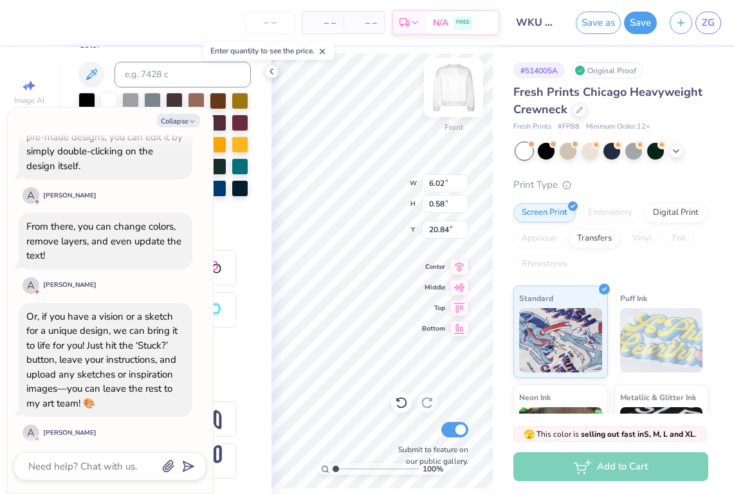
type textarea "Speech Languafe"
type textarea "x"
type textarea "Speech Languafe"
type textarea "x"
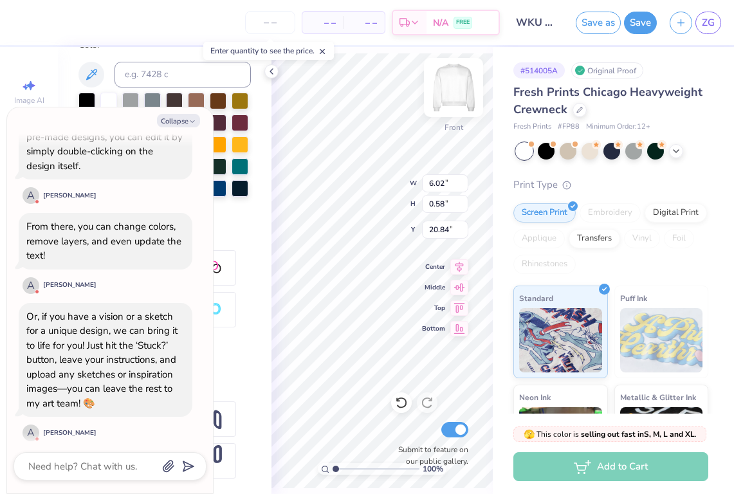
type textarea "Speech Languafe"
type textarea "x"
type textarea "Speech Languaf"
type textarea "x"
type textarea "Speech Langua"
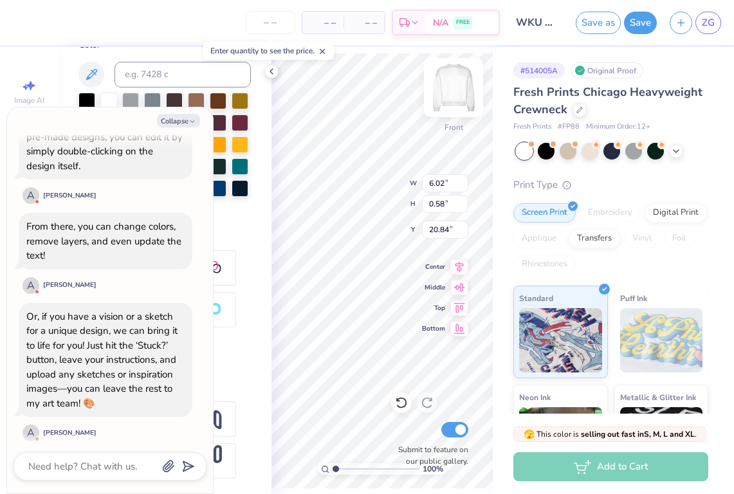
type textarea "x"
type textarea "Speech Languag"
type textarea "x"
type textarea "Speech Language"
type textarea "x"
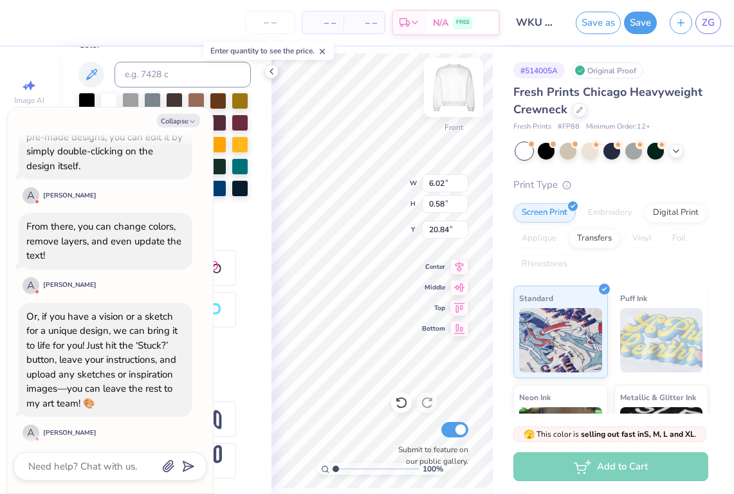
type textarea "Speech Language"
type textarea "x"
type textarea "Speech Language P"
type textarea "x"
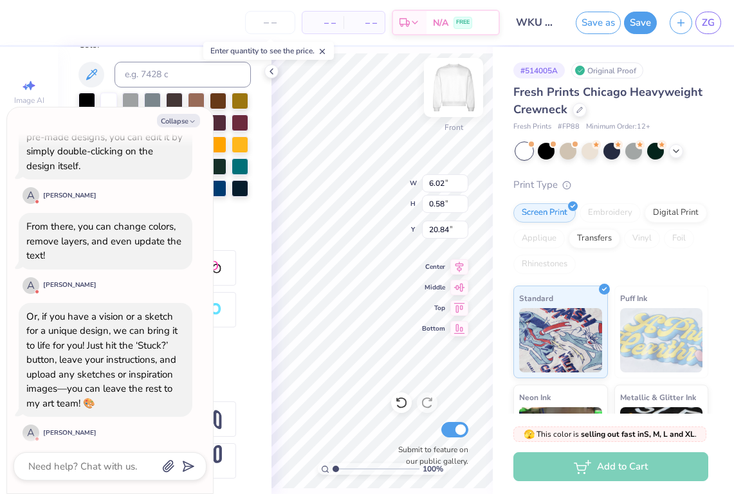
type textarea "Speech Language Pa"
type textarea "x"
type textarea "Speech Language Pat"
type textarea "x"
type textarea "Speech Language Path"
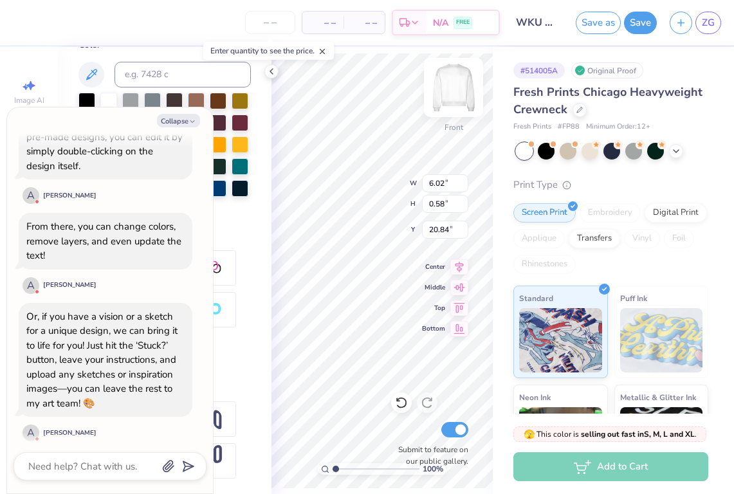
type textarea "x"
type textarea "Speech Language Patho"
type textarea "x"
type textarea "Speech Language Pathol"
type textarea "x"
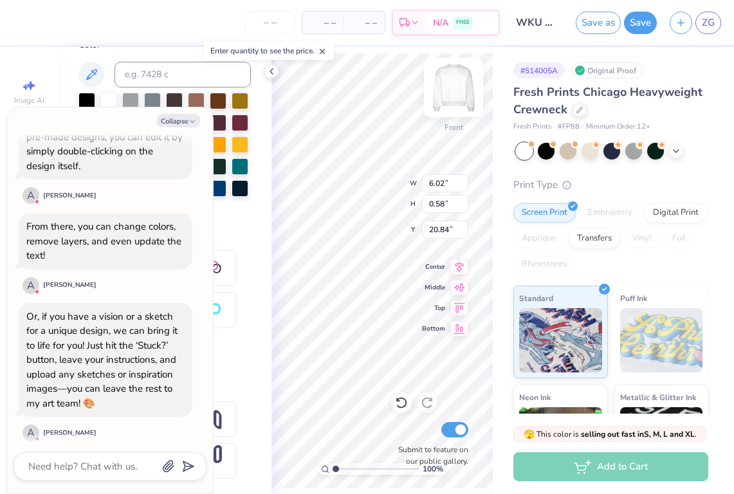
type textarea "Speech Language Patholo"
type textarea "x"
type textarea "Speech Language Patholog"
type textarea "x"
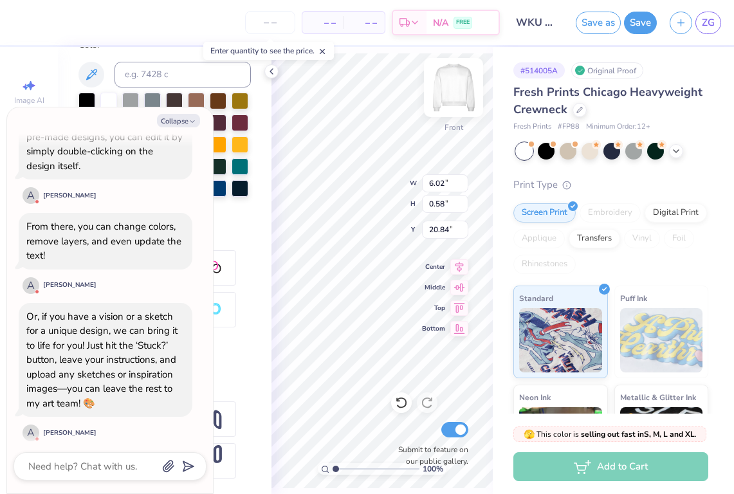
type textarea "Speech Language Pathology"
type textarea "x"
type input "13.68"
type input "0.77"
type input "20.74"
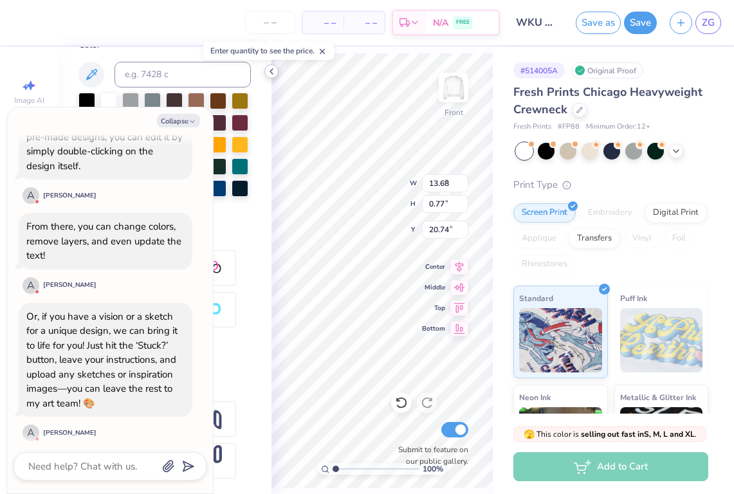
click at [270, 68] on icon at bounding box center [271, 71] width 10 height 10
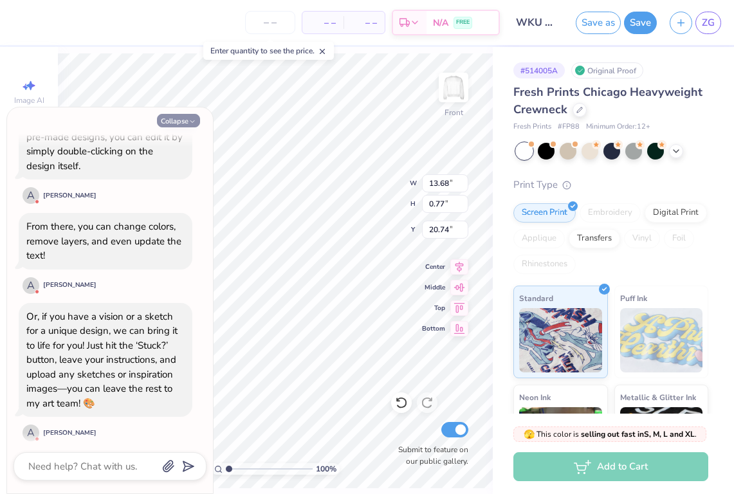
click at [186, 117] on button "Collapse" at bounding box center [178, 121] width 43 height 14
type textarea "x"
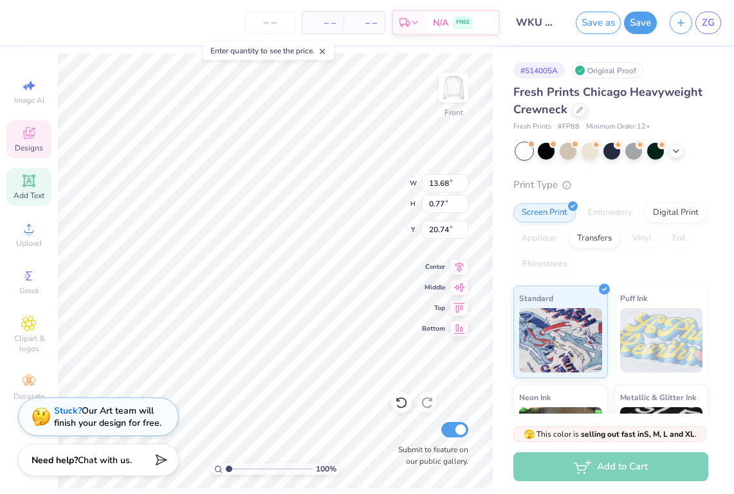
scroll to position [0, 4]
type input "6.38"
type input "8.02"
type input "9.37"
type input "13.68"
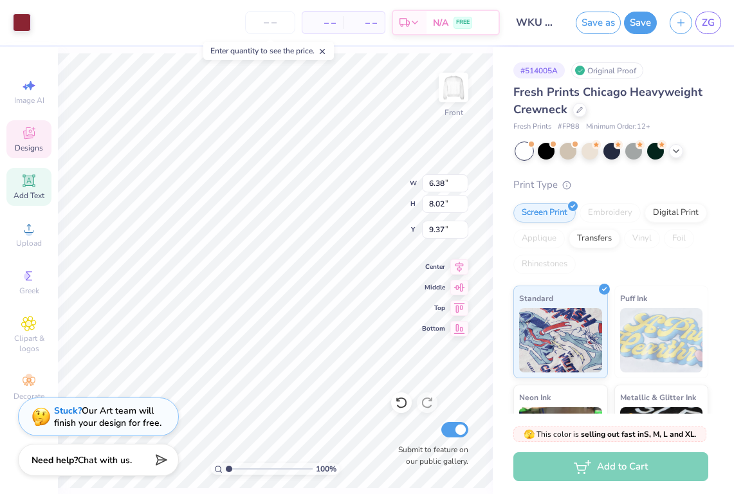
type input "0.77"
type input "20.74"
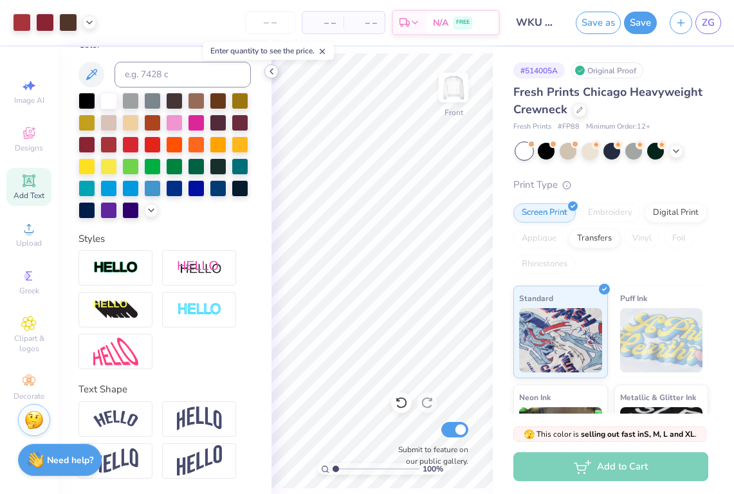
click at [272, 75] on icon at bounding box center [271, 71] width 10 height 10
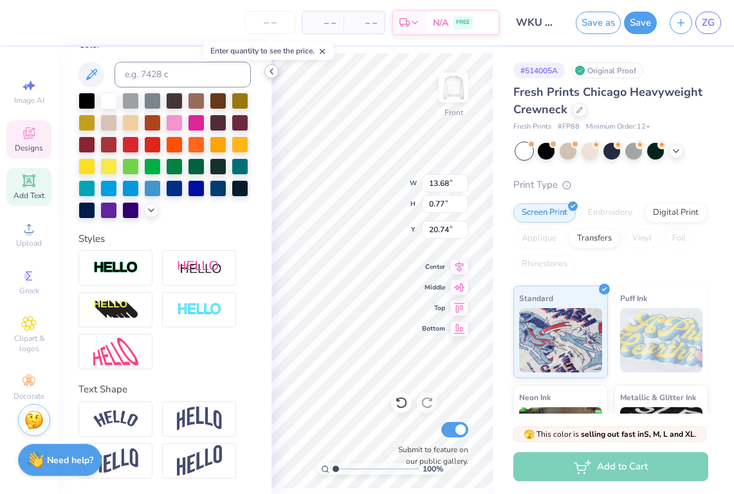
type input "20.92"
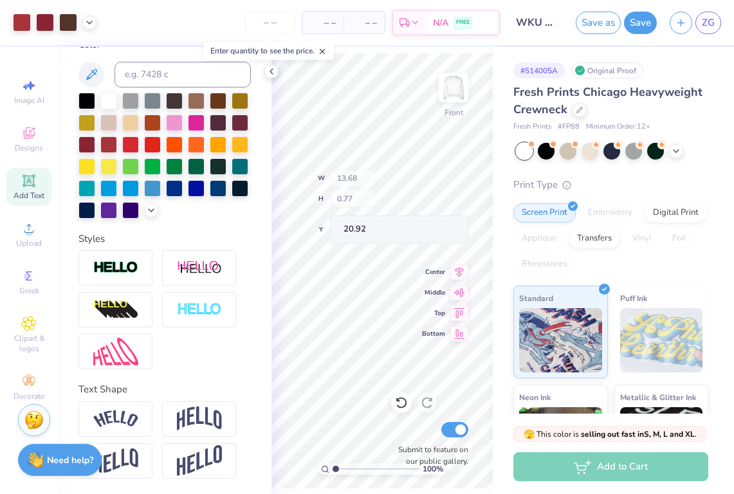
click at [271, 73] on icon at bounding box center [271, 71] width 10 height 10
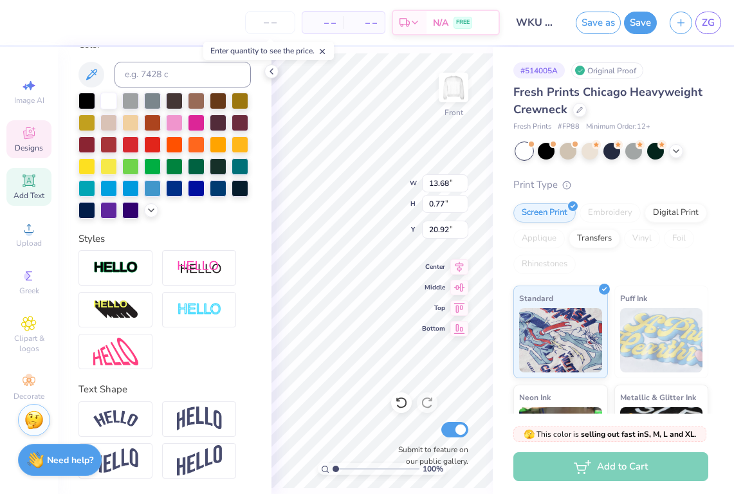
click at [496, 412] on div "– – Per Item – – Total Est. Delivery N/A FREE Design Title WKU NSSlhA Save as S…" at bounding box center [367, 247] width 734 height 494
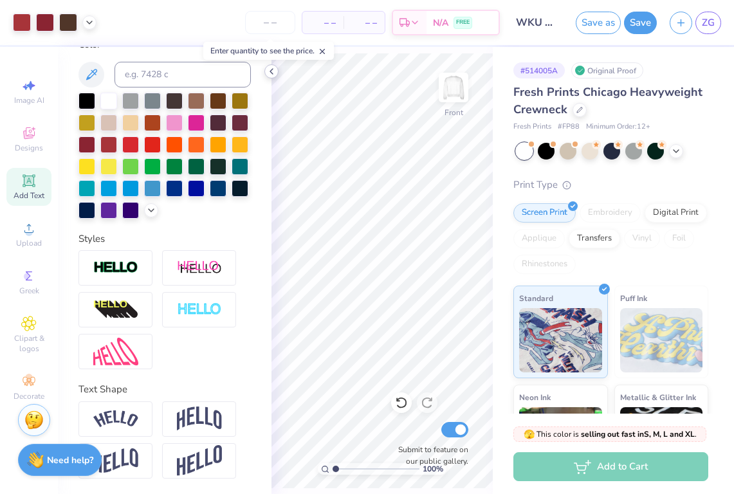
click at [274, 74] on icon at bounding box center [271, 71] width 10 height 10
click at [270, 68] on icon at bounding box center [271, 71] width 10 height 10
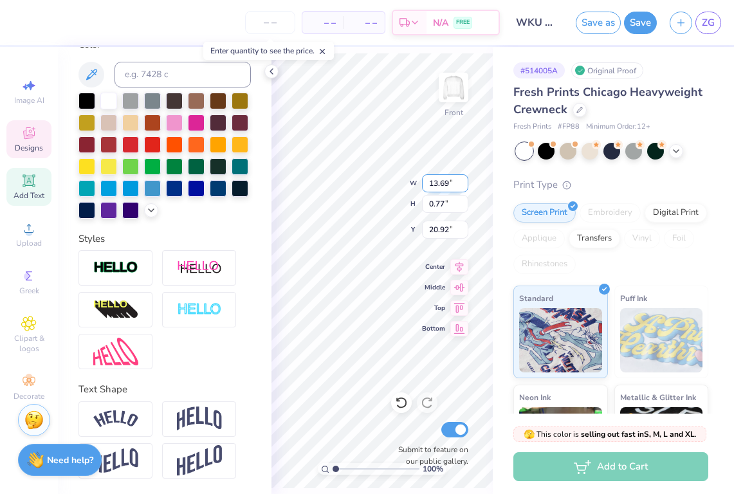
click at [462, 180] on input "13.69" at bounding box center [445, 183] width 46 height 18
type input "13.7"
click at [462, 180] on input "13.7" at bounding box center [445, 183] width 46 height 18
type input "13.00"
type input "0.73"
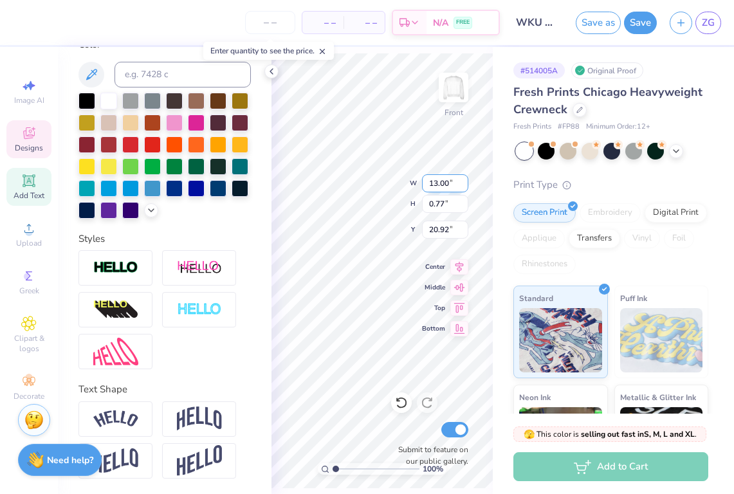
type input "20.94"
type input "13.0"
type input "1"
type input "12"
type input "12.00"
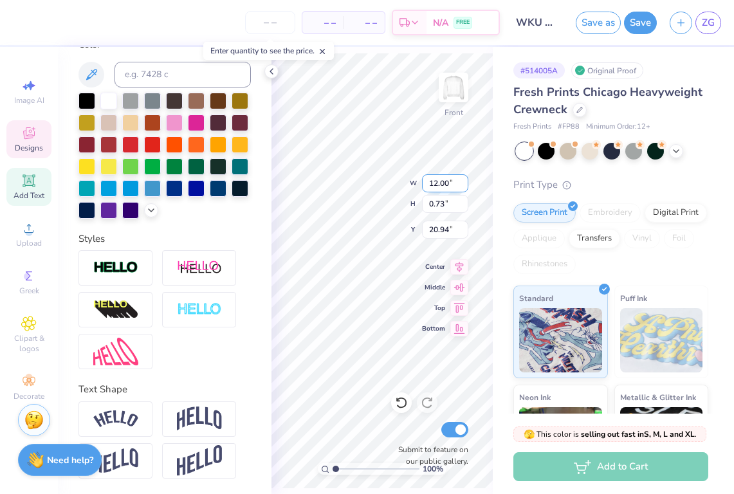
type input "0.68"
type input "20.97"
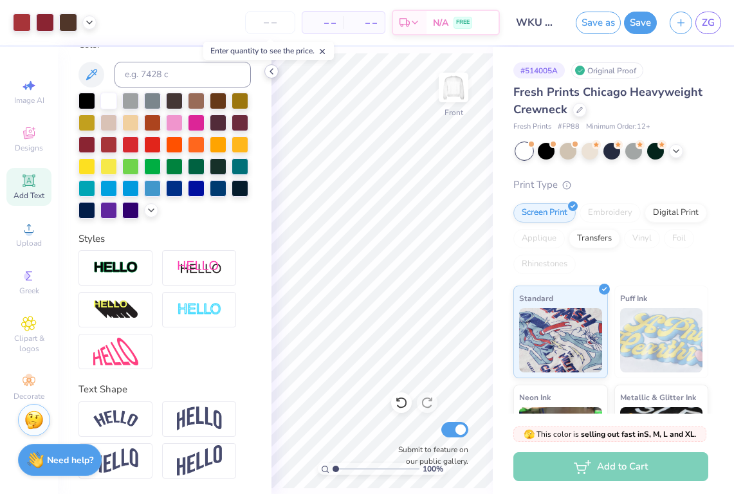
click at [273, 65] on div at bounding box center [271, 71] width 14 height 14
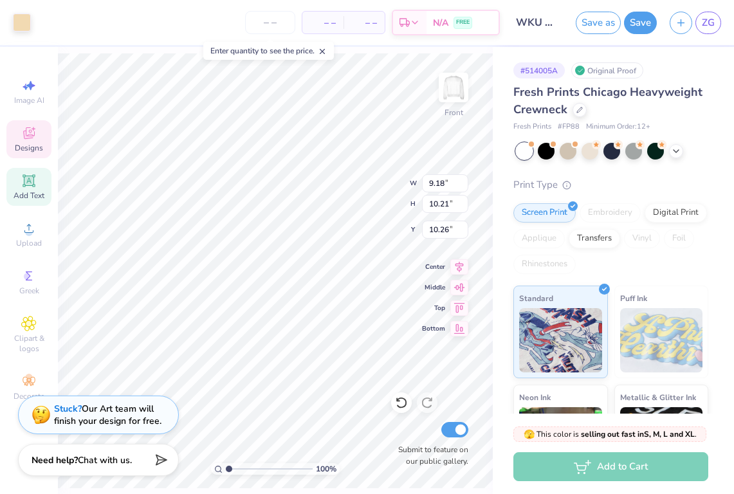
type input "9.18"
type input "10.21"
type input "10.26"
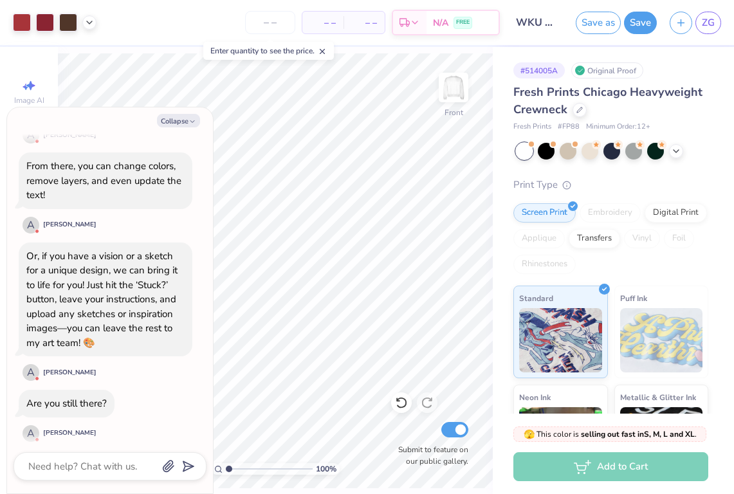
scroll to position [487, 0]
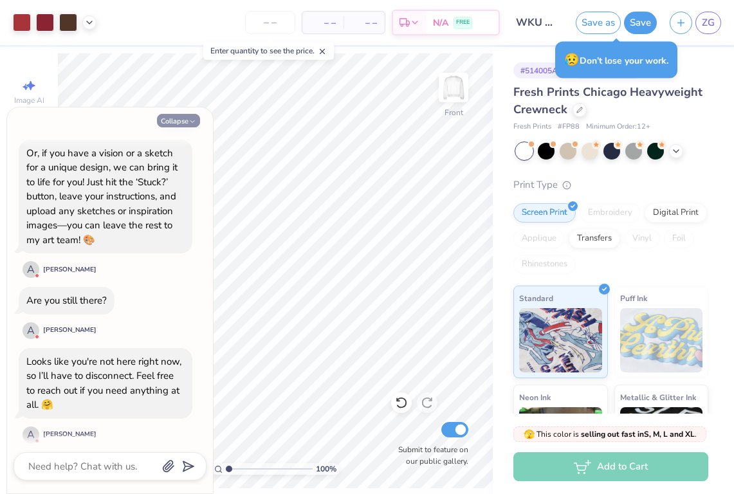
click at [162, 125] on button "Collapse" at bounding box center [178, 121] width 43 height 14
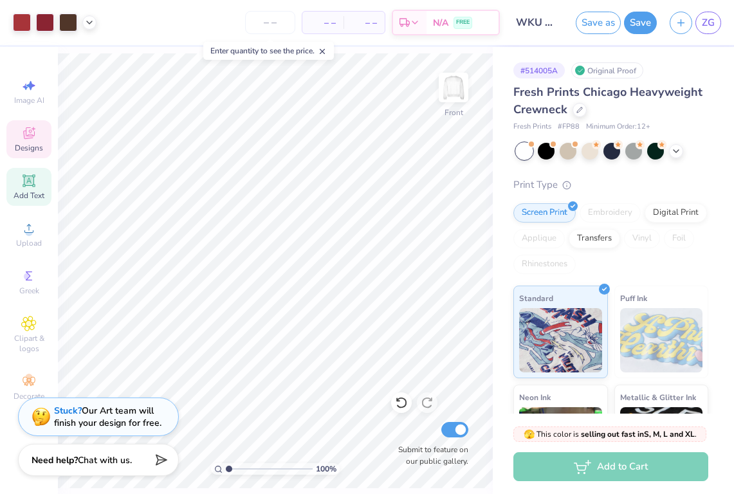
click at [35, 133] on icon at bounding box center [28, 132] width 15 height 15
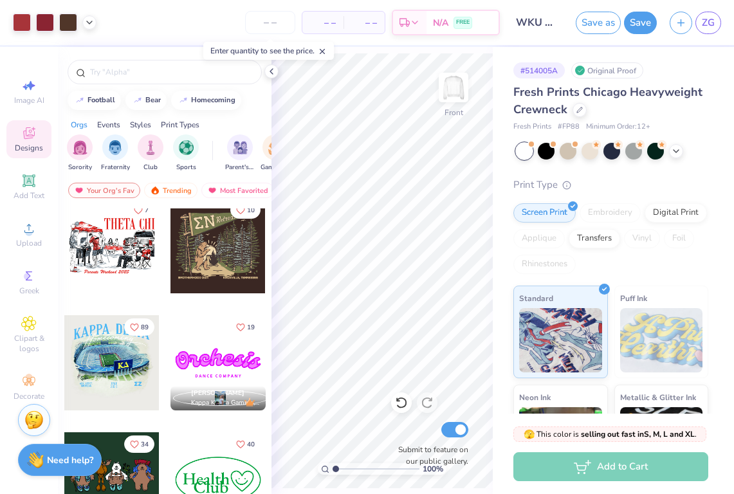
scroll to position [941, 0]
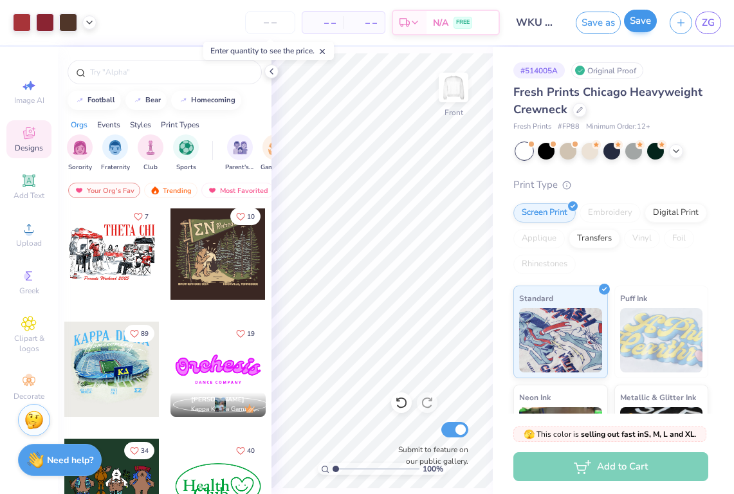
click at [634, 28] on button "Save" at bounding box center [640, 21] width 33 height 23
click at [271, 73] on icon at bounding box center [271, 71] width 10 height 10
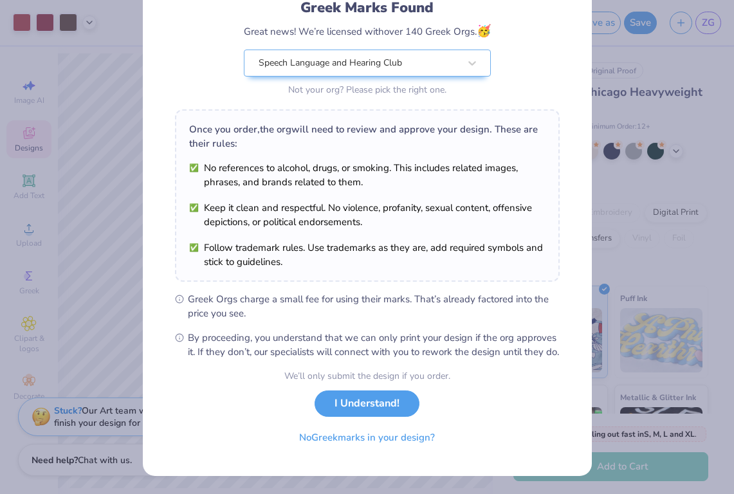
scroll to position [108, 0]
click at [345, 434] on button "No Greek marks in your design?" at bounding box center [367, 435] width 158 height 26
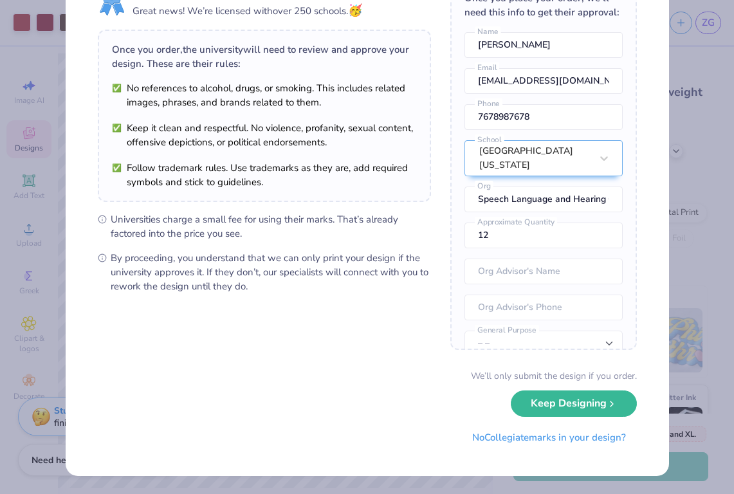
scroll to position [66, 0]
click at [604, 232] on input "13" at bounding box center [544, 236] width 158 height 26
click at [604, 232] on input "14" at bounding box center [544, 236] width 158 height 26
click at [604, 232] on input "15" at bounding box center [544, 236] width 158 height 26
click at [604, 232] on input "16" at bounding box center [544, 236] width 158 height 26
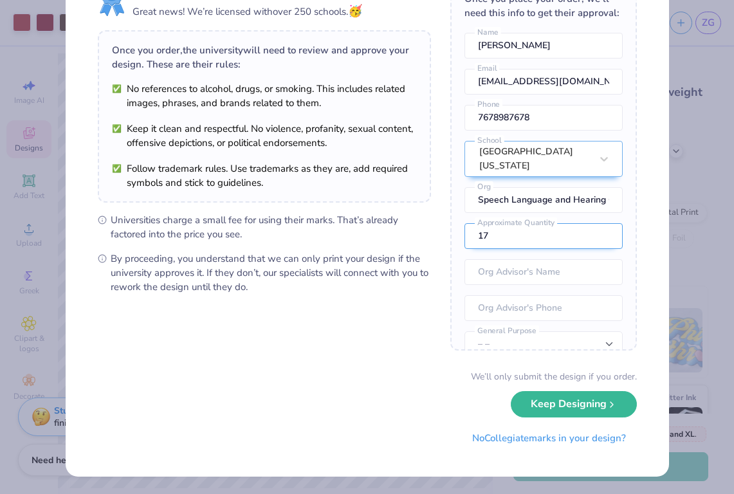
click at [604, 232] on input "17" at bounding box center [544, 236] width 158 height 26
click at [604, 232] on input "18" at bounding box center [544, 236] width 158 height 26
click at [604, 232] on input "19" at bounding box center [544, 236] width 158 height 26
click at [604, 232] on input "20" at bounding box center [544, 236] width 158 height 26
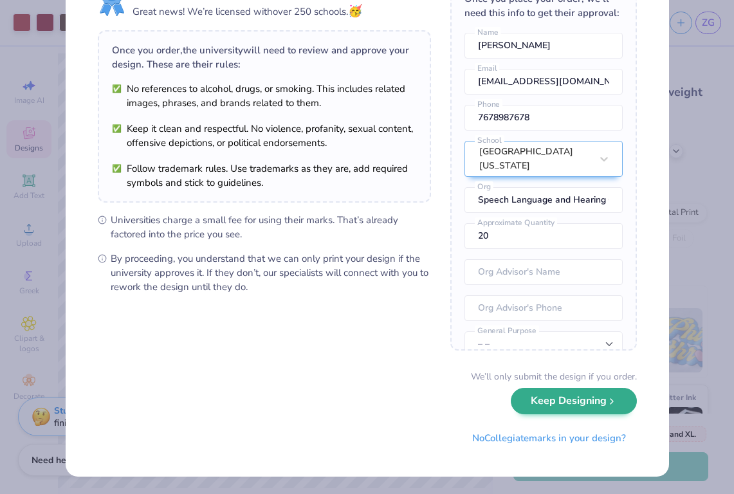
click at [575, 414] on button "Keep Designing" at bounding box center [574, 401] width 126 height 26
